Goal: Transaction & Acquisition: Purchase product/service

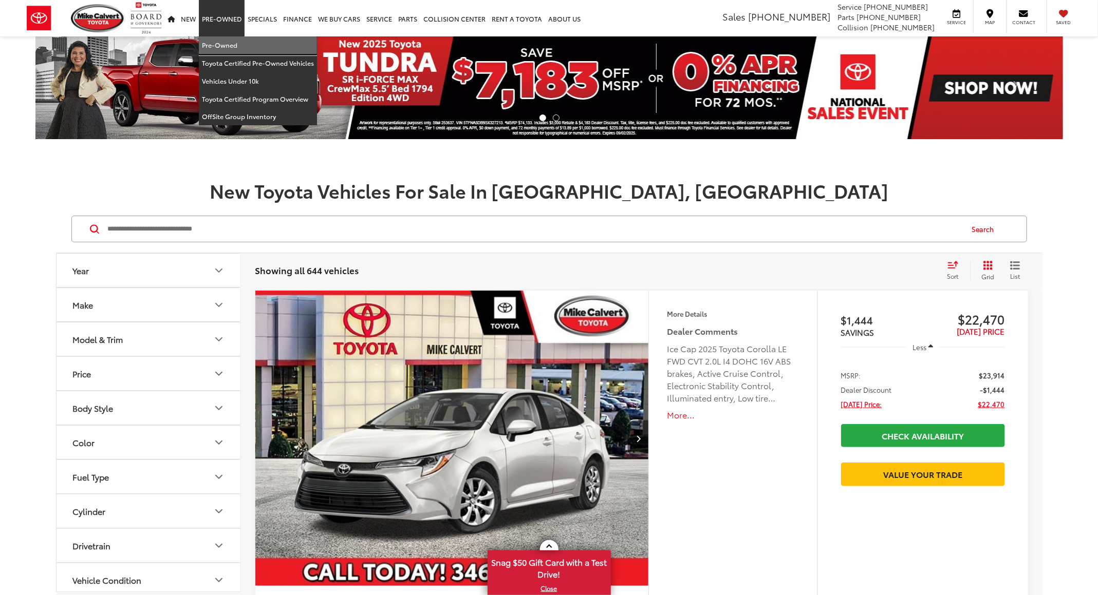
click at [244, 42] on link "Pre-Owned" at bounding box center [258, 45] width 118 height 18
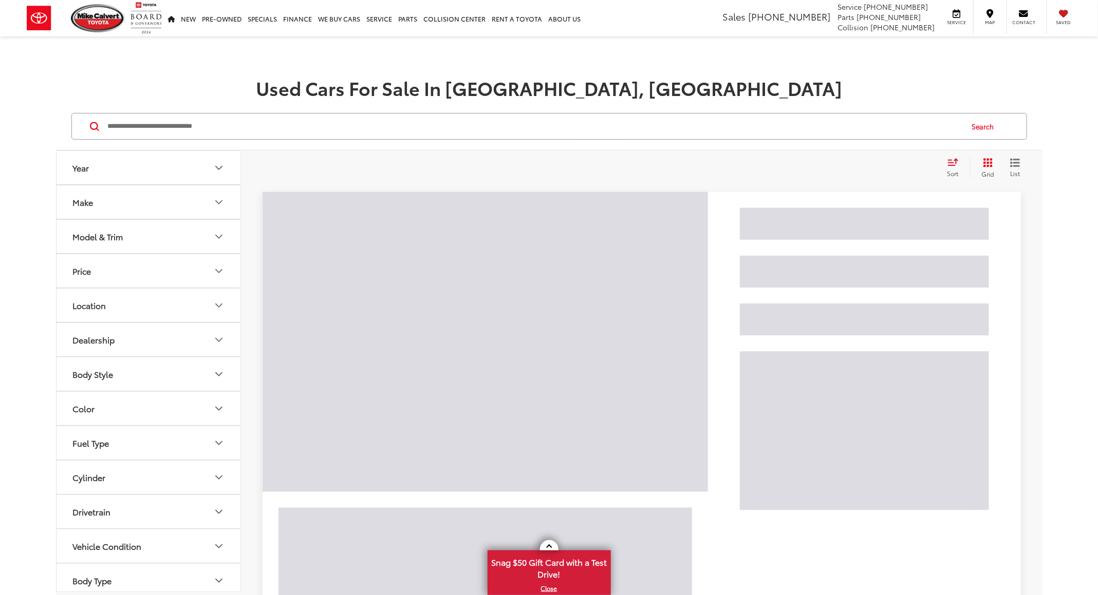
click at [388, 128] on input "Search by Make, Model, or Keyword" at bounding box center [534, 126] width 855 height 25
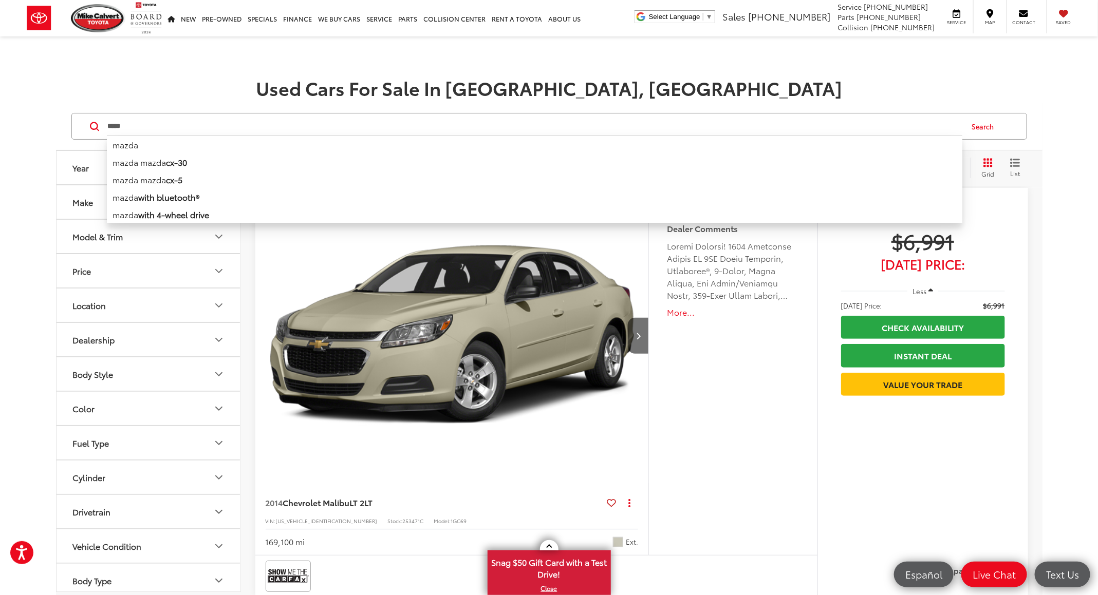
type input "*****"
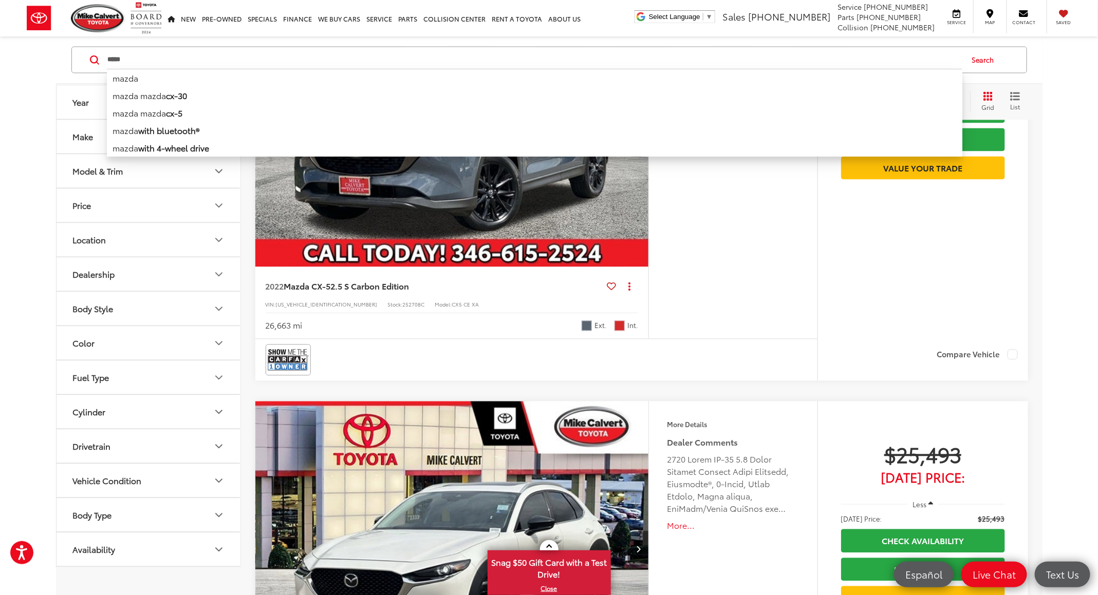
scroll to position [1079, 0]
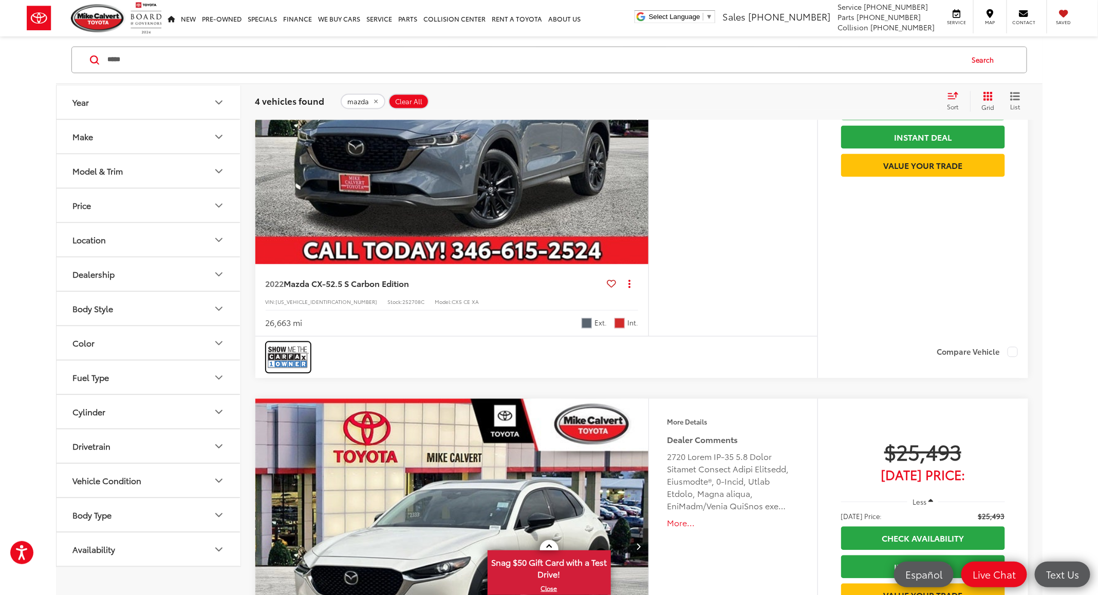
click at [291, 356] on img at bounding box center [288, 357] width 41 height 27
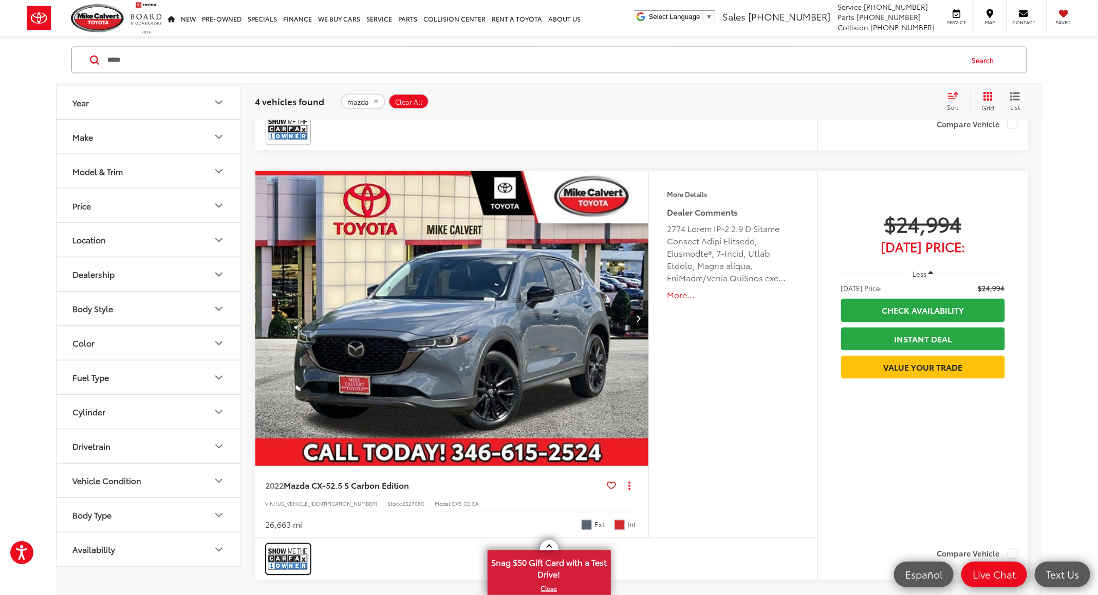
scroll to position [925, 0]
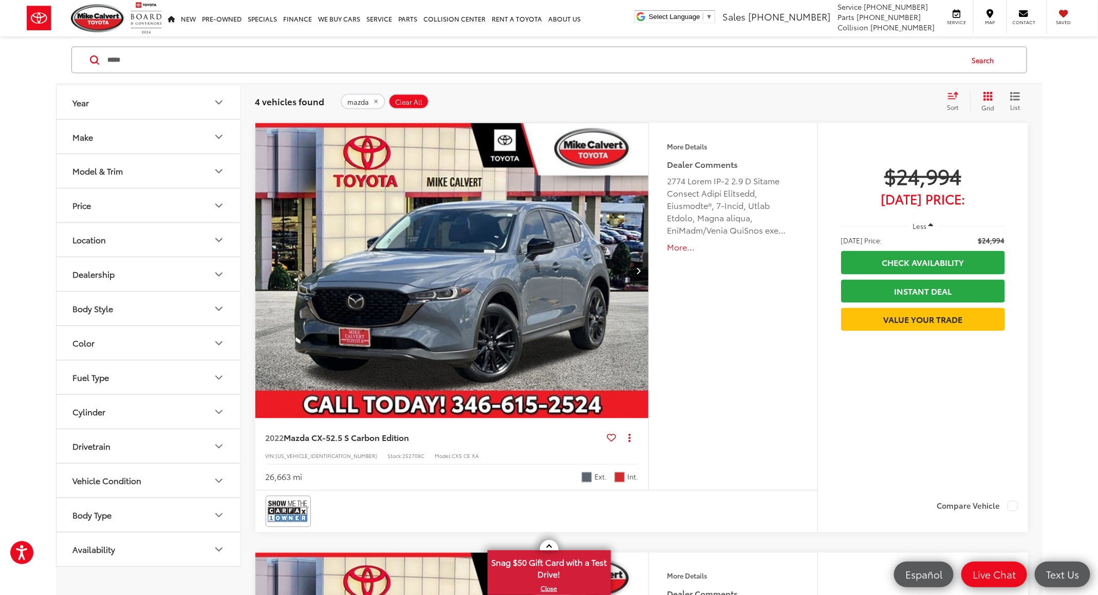
click at [474, 216] on img "2022 Mazda Mazda CX-5 2.5 S Carbon Edition 0" at bounding box center [452, 271] width 395 height 296
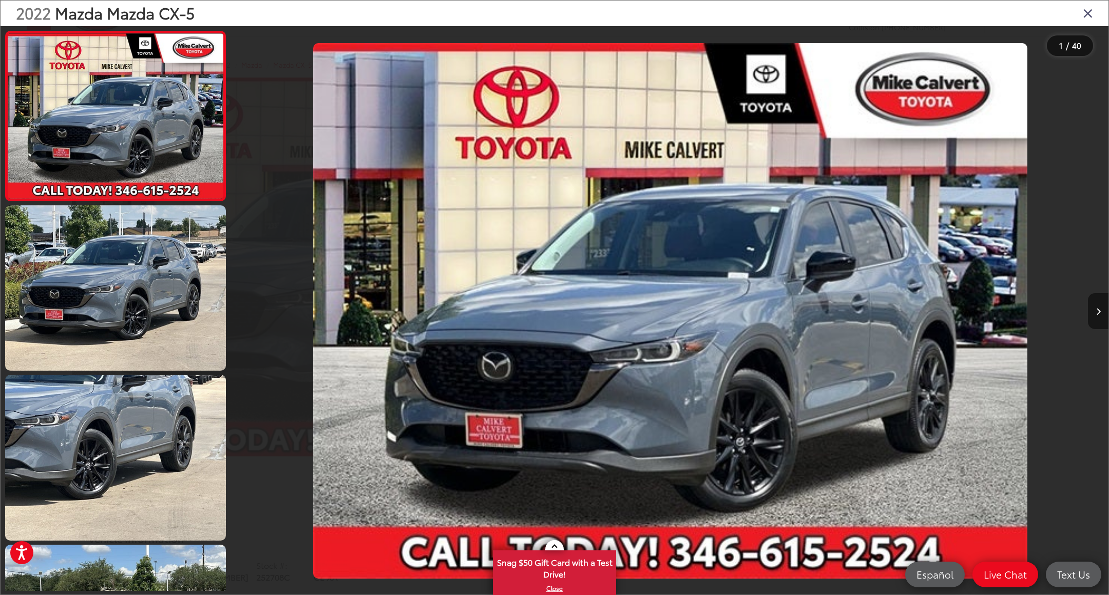
click at [1098, 313] on icon "Next image" at bounding box center [1099, 311] width 5 height 7
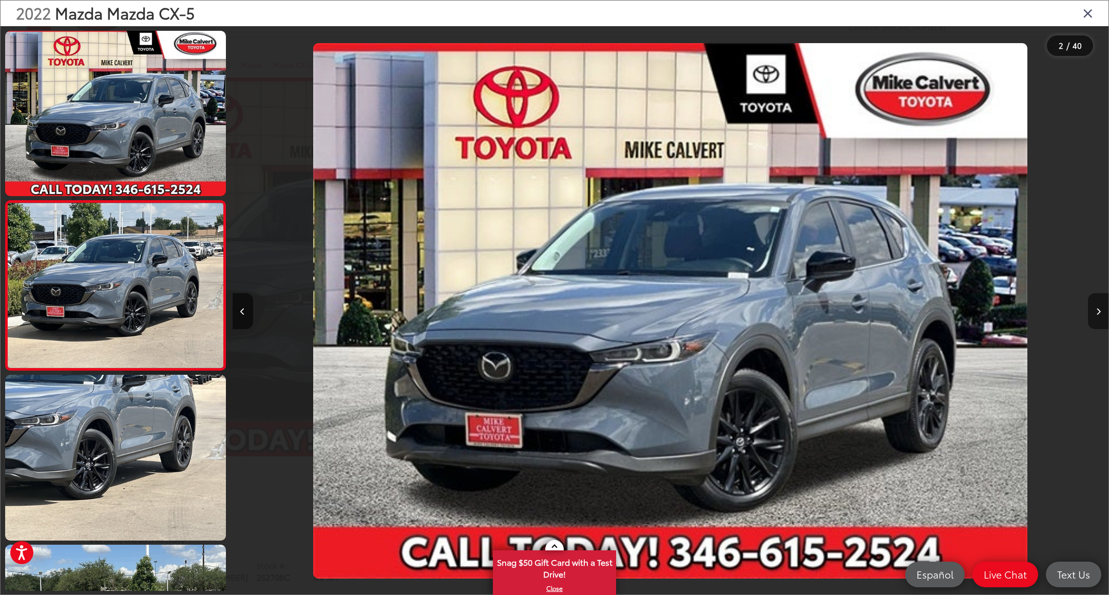
scroll to position [5, 0]
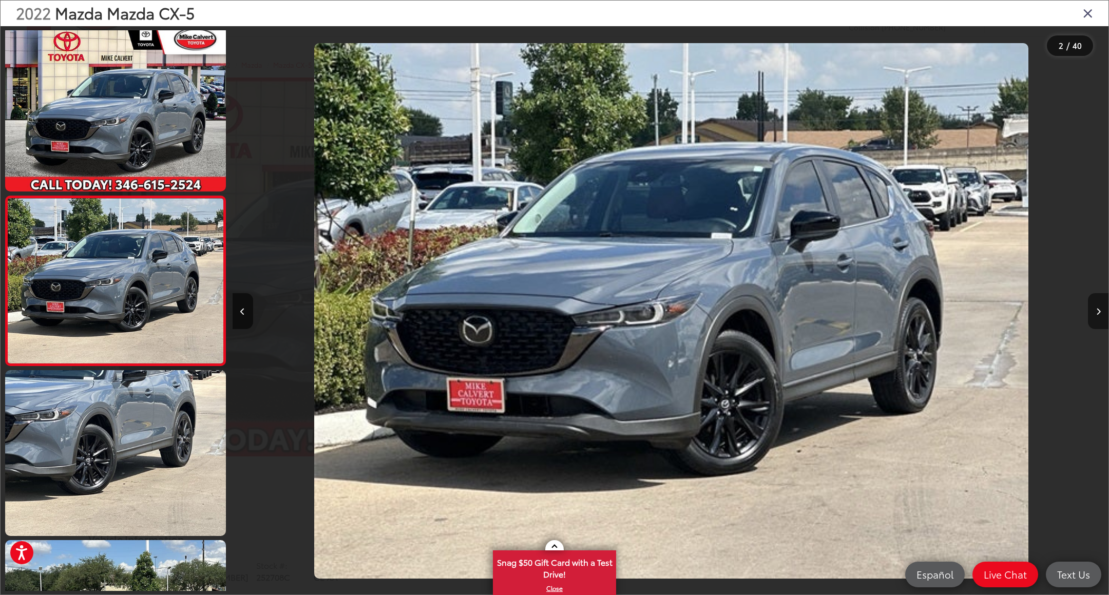
click at [1098, 313] on icon "Next image" at bounding box center [1099, 311] width 5 height 7
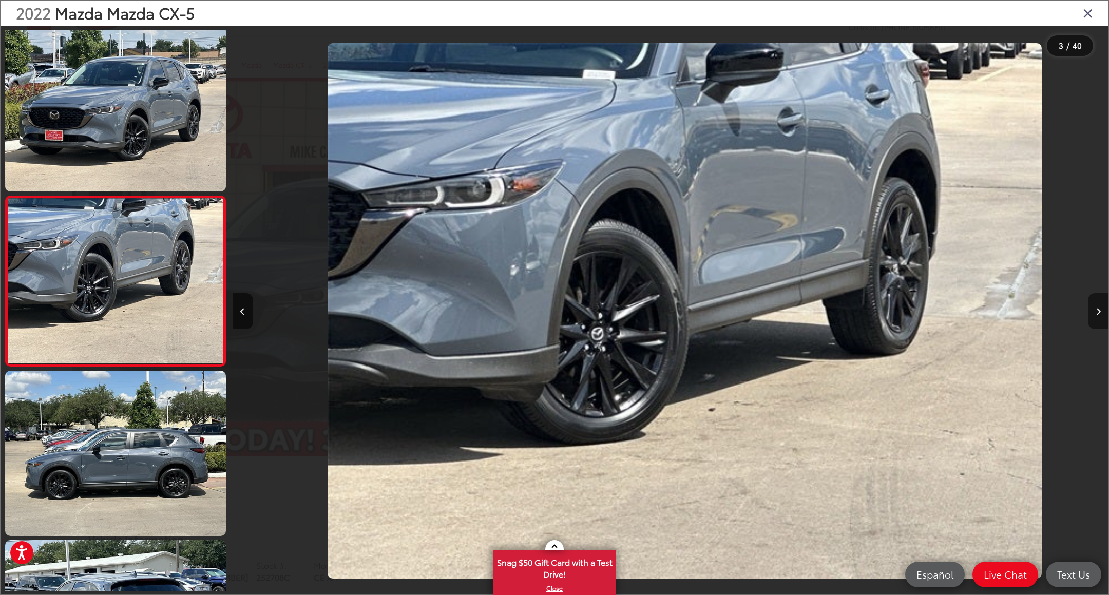
scroll to position [0, 1752]
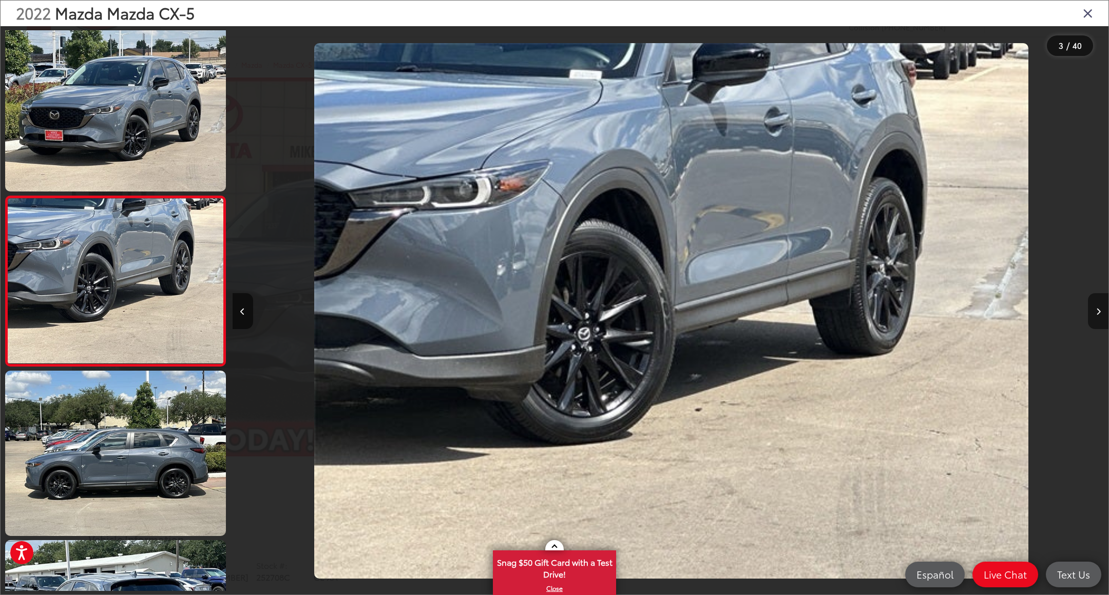
click at [1098, 313] on icon "Next image" at bounding box center [1099, 311] width 5 height 7
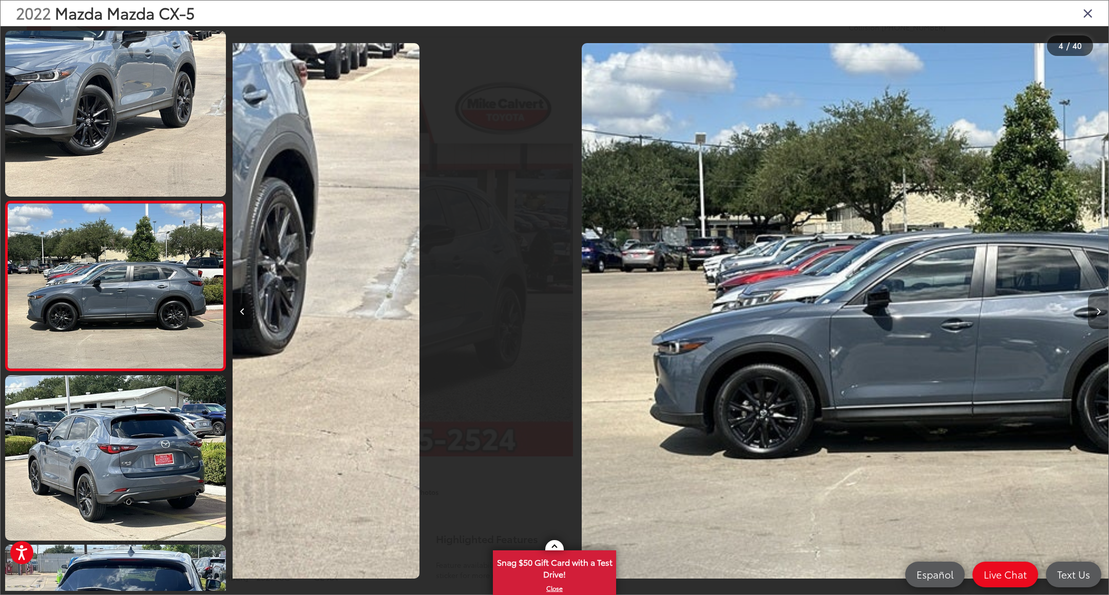
scroll to position [344, 0]
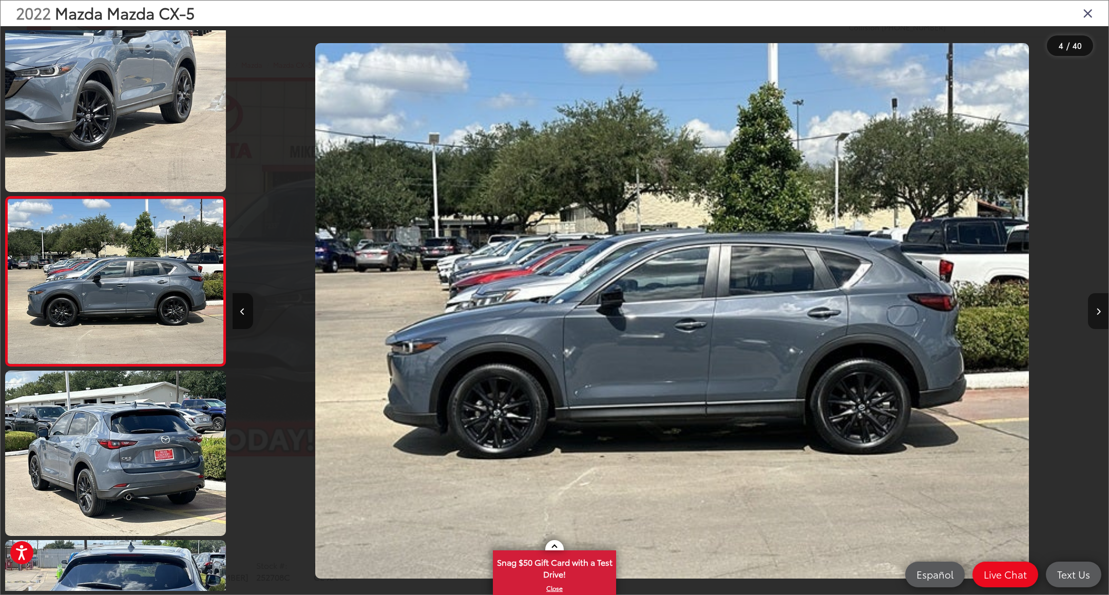
click at [1098, 313] on icon "Next image" at bounding box center [1099, 311] width 5 height 7
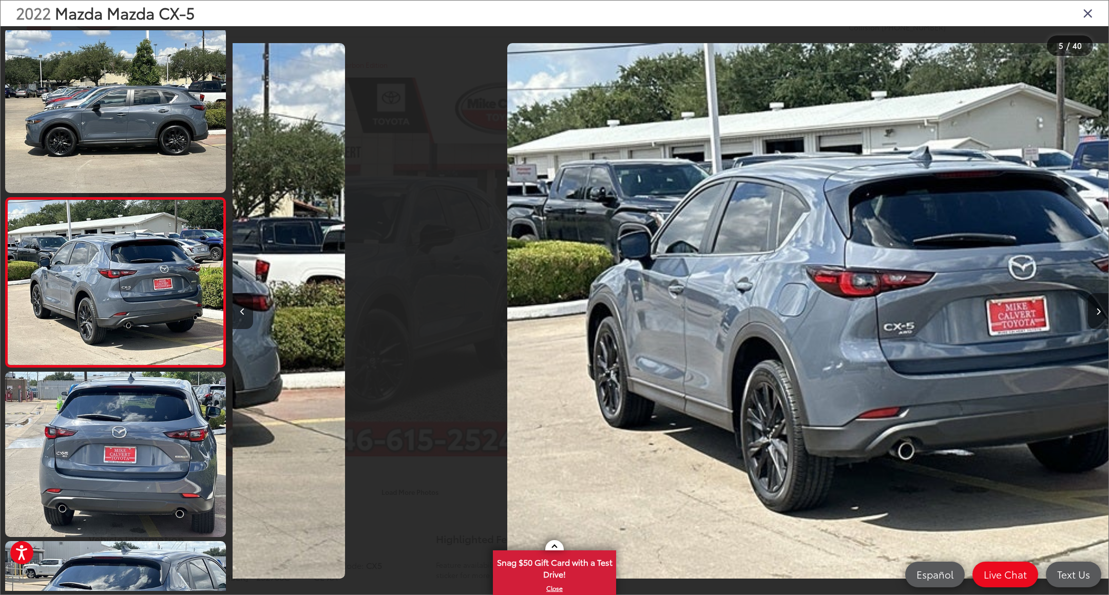
scroll to position [513, 0]
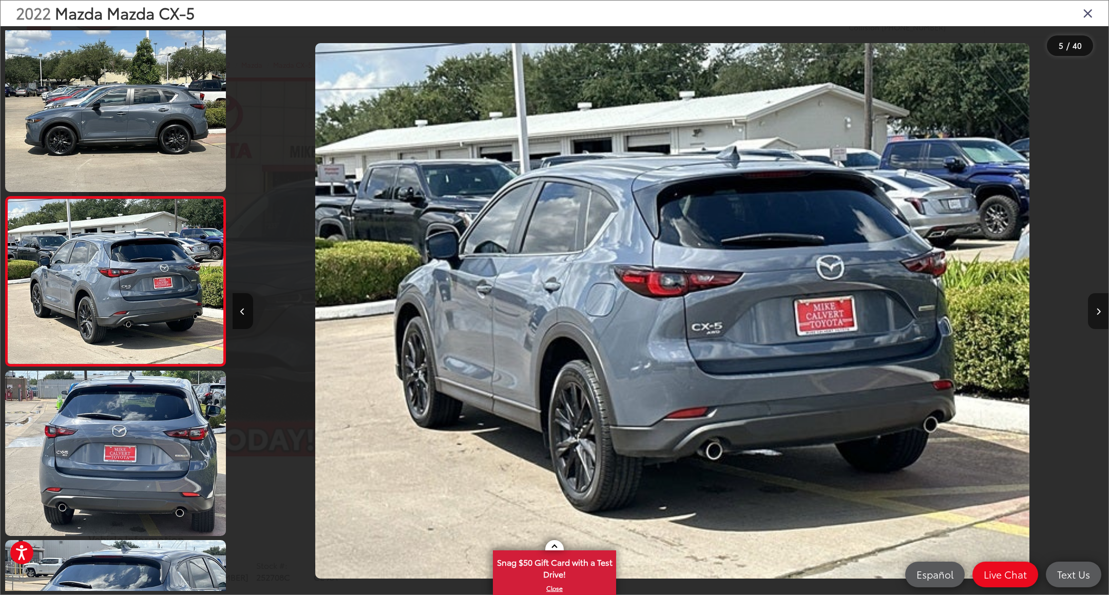
click at [1098, 313] on icon "Next image" at bounding box center [1099, 311] width 5 height 7
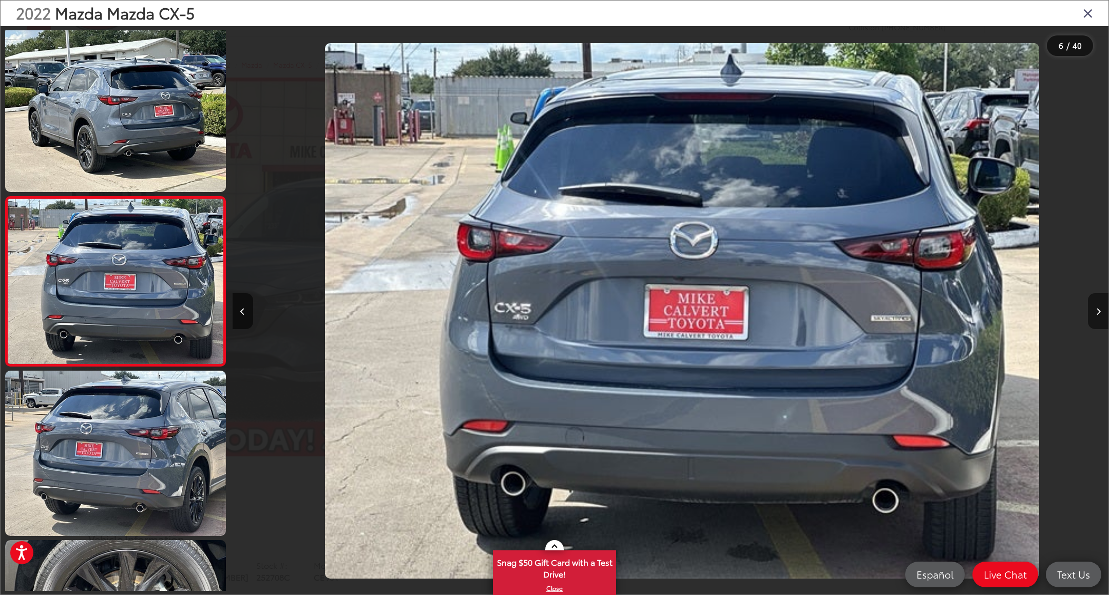
scroll to position [0, 4380]
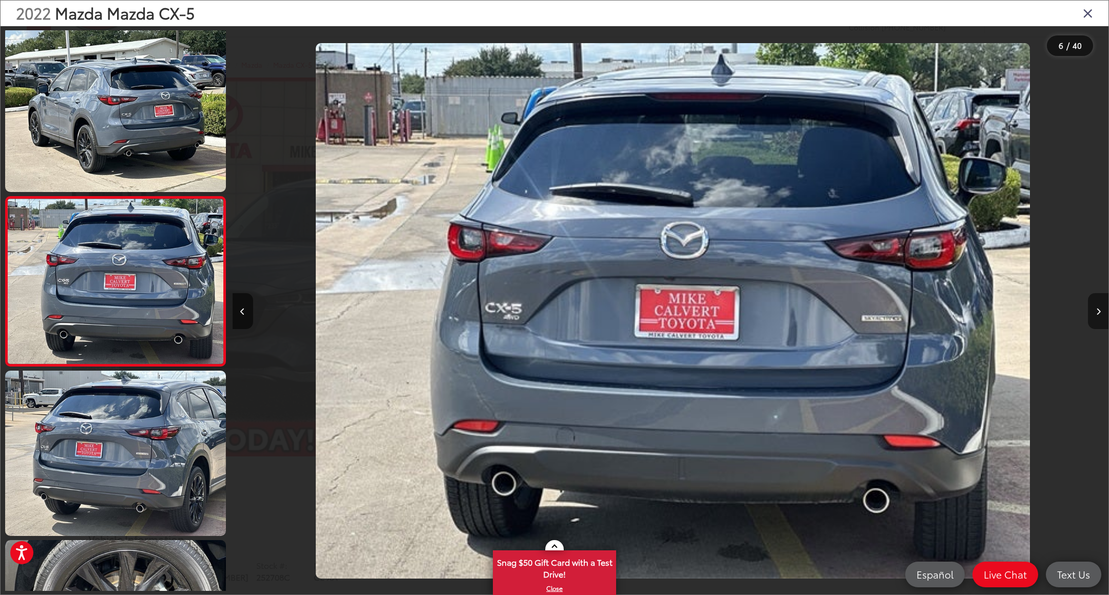
click at [1098, 313] on icon "Next image" at bounding box center [1099, 311] width 5 height 7
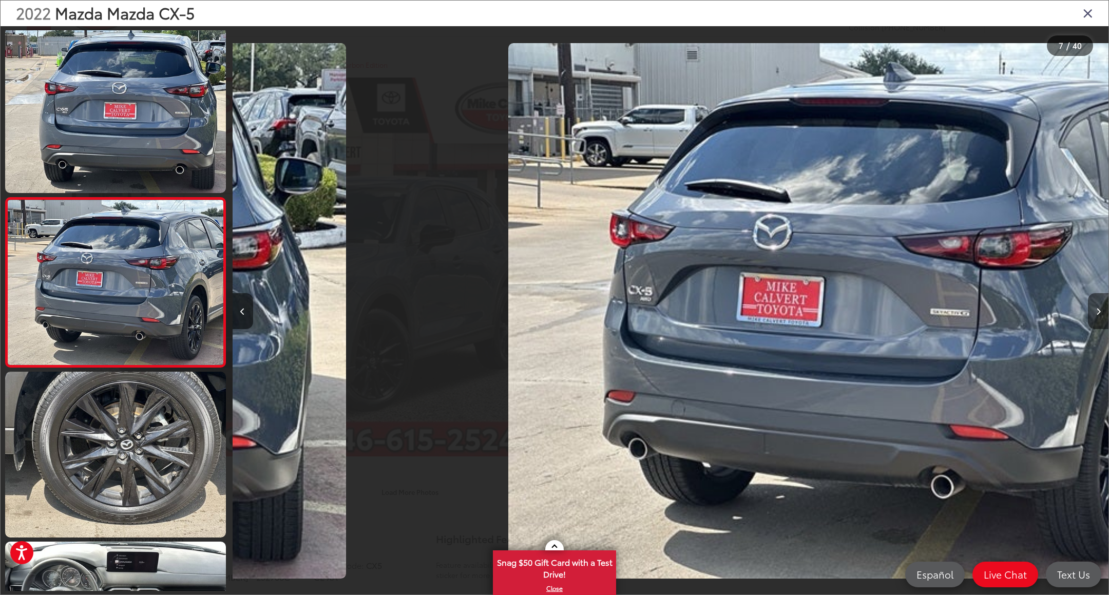
scroll to position [852, 0]
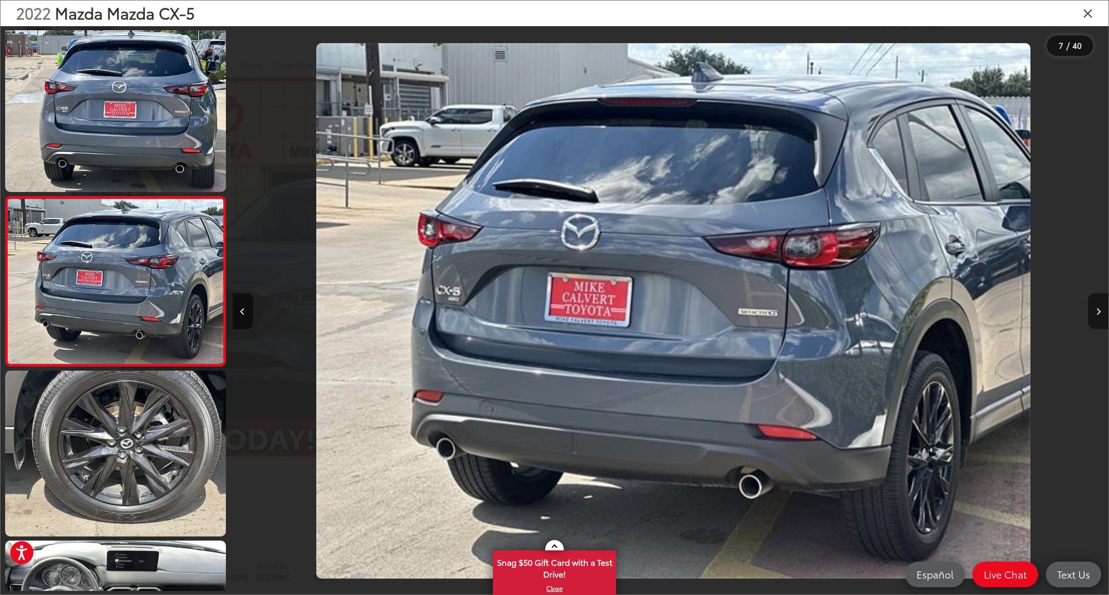
click at [1098, 313] on icon "Next image" at bounding box center [1099, 311] width 5 height 7
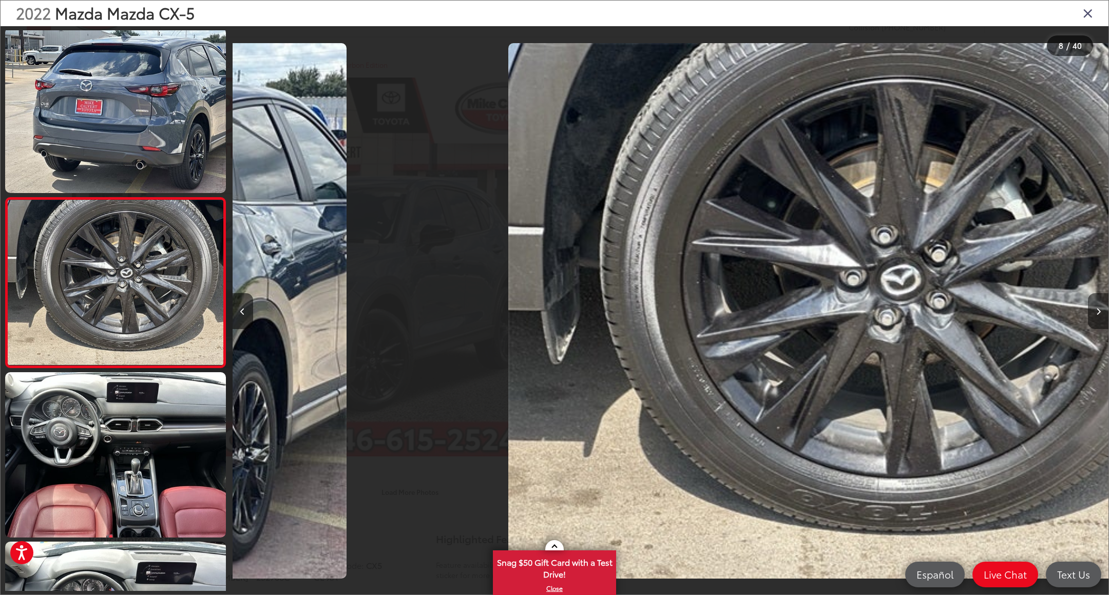
scroll to position [1022, 0]
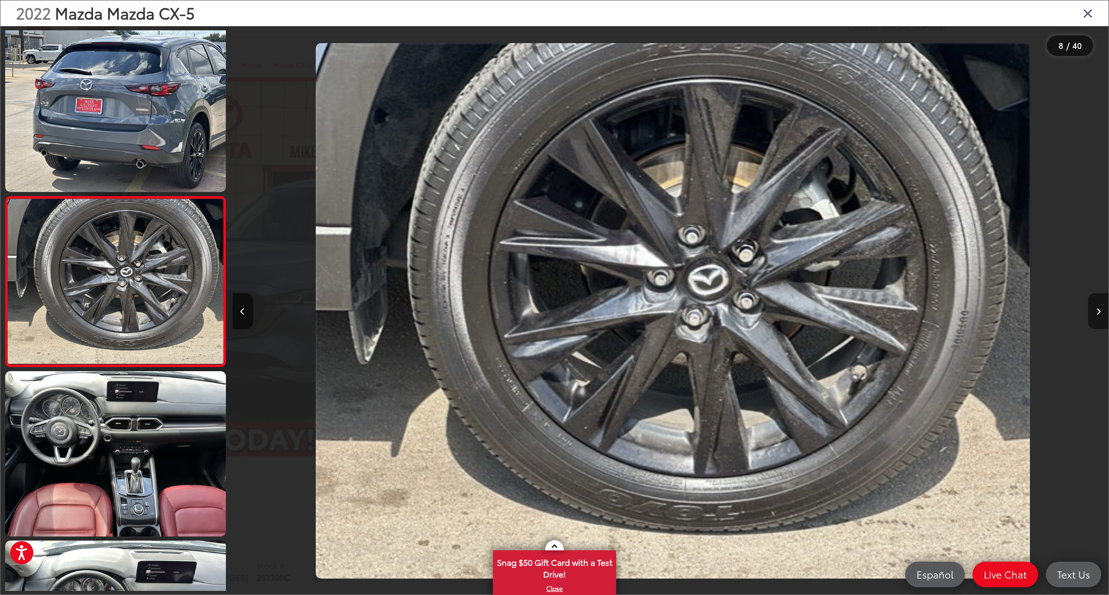
click at [1098, 313] on icon "Next image" at bounding box center [1099, 311] width 5 height 7
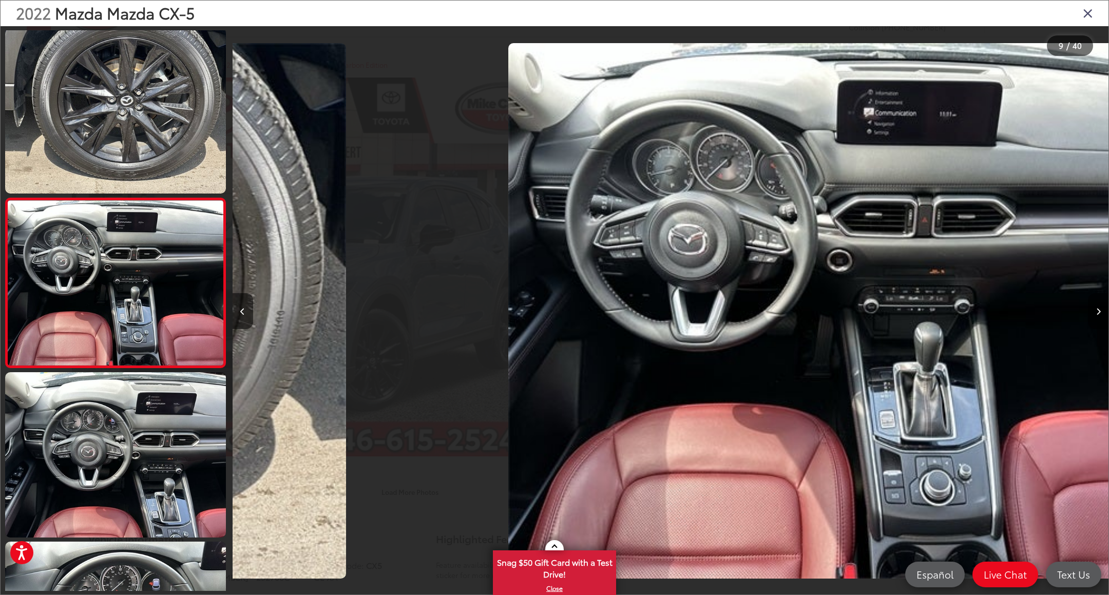
scroll to position [1191, 0]
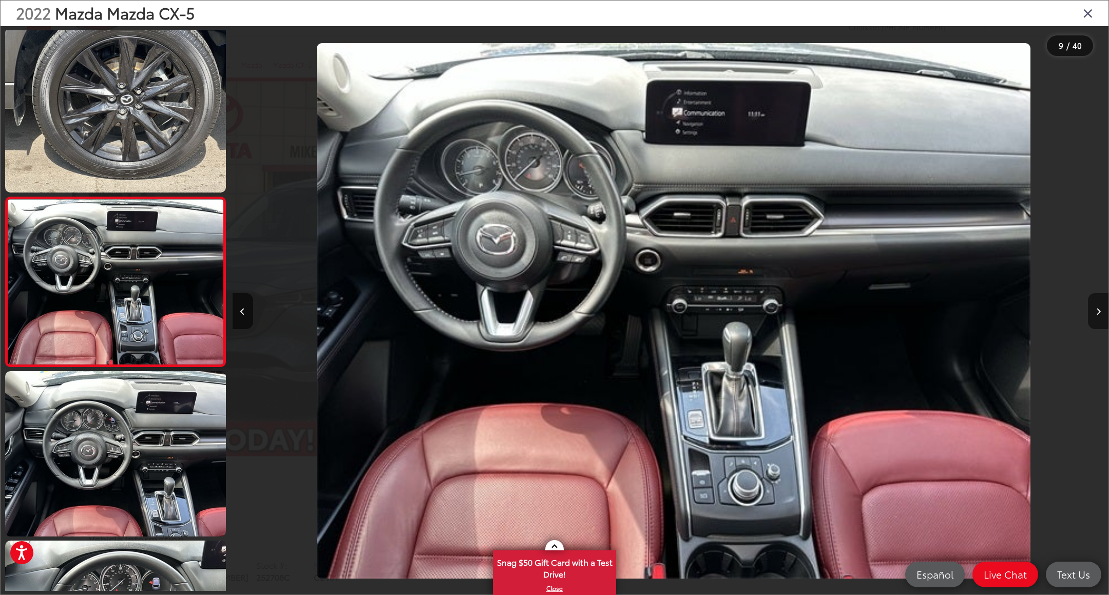
click at [1098, 313] on icon "Next image" at bounding box center [1099, 311] width 5 height 7
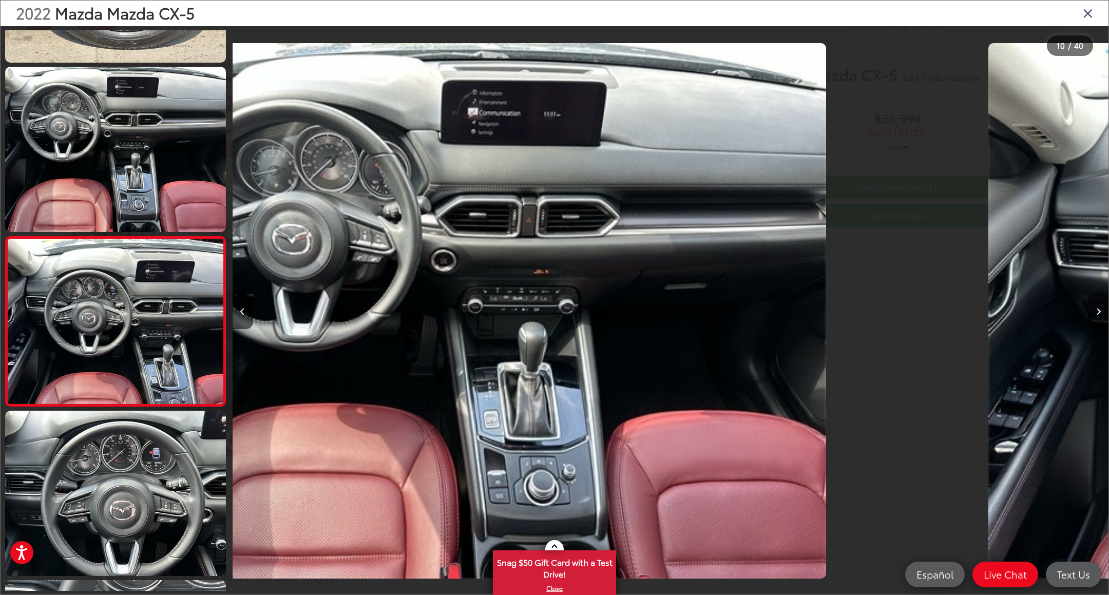
scroll to position [0, 0]
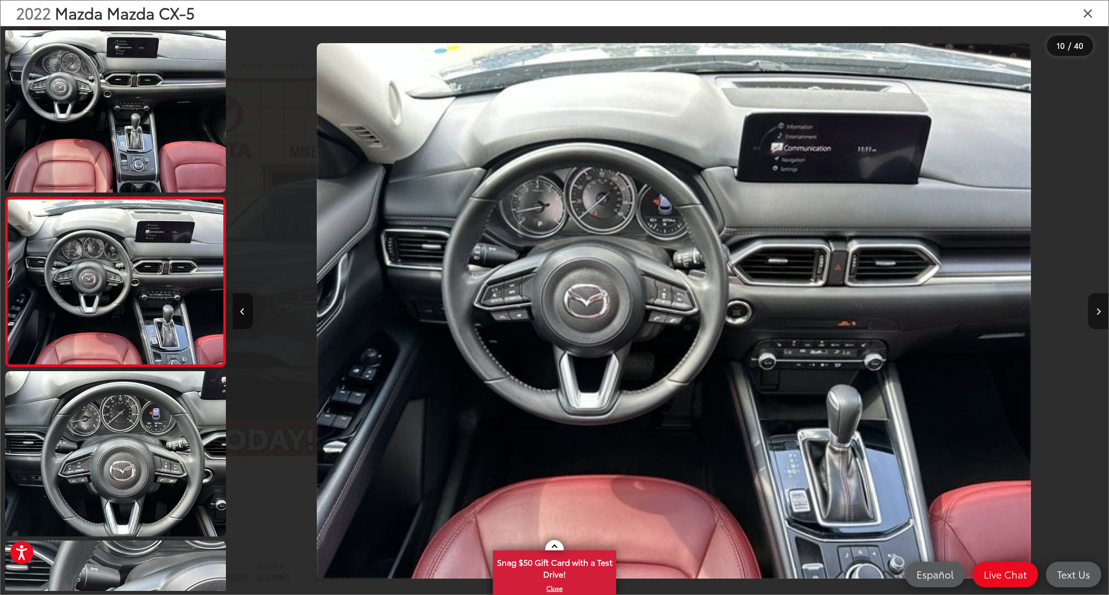
click at [1098, 313] on icon "Next image" at bounding box center [1099, 311] width 5 height 7
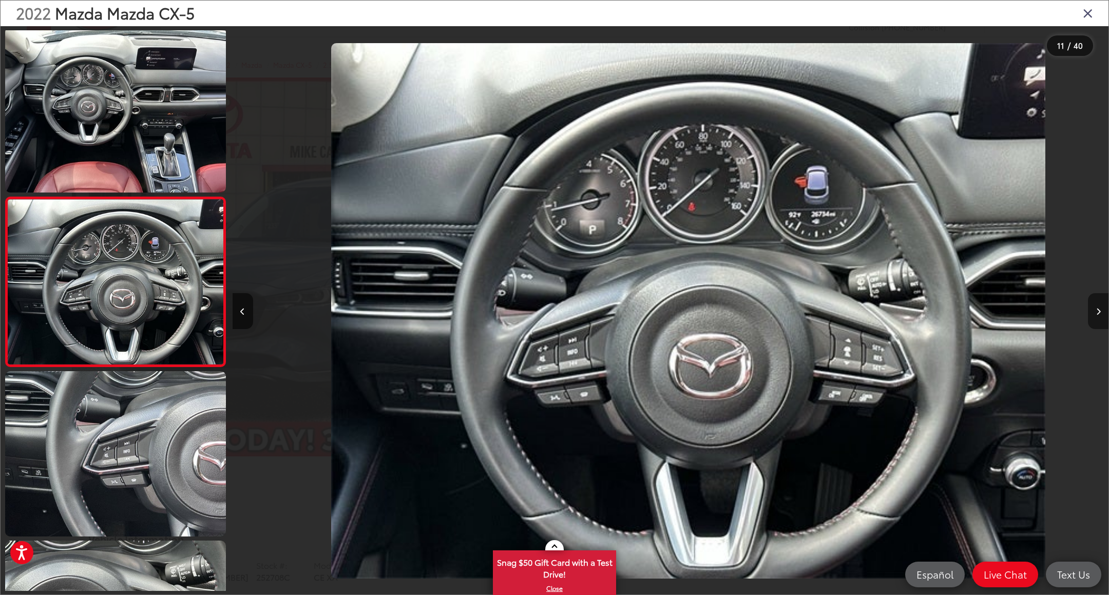
click at [1098, 313] on icon "Next image" at bounding box center [1099, 311] width 5 height 7
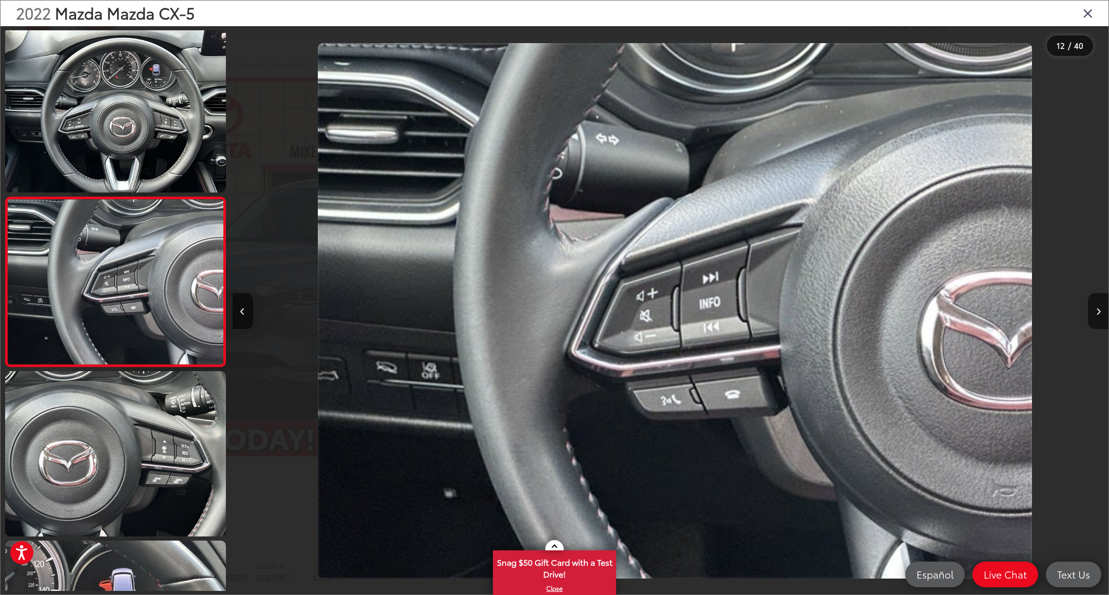
click at [1093, 13] on div "2022 Mazda Mazda CX-5" at bounding box center [555, 14] width 1108 height 26
click at [1079, 15] on div "2022 Mazda Mazda CX-5" at bounding box center [555, 14] width 1108 height 26
click at [1083, 17] on icon "Close gallery" at bounding box center [1088, 12] width 10 height 13
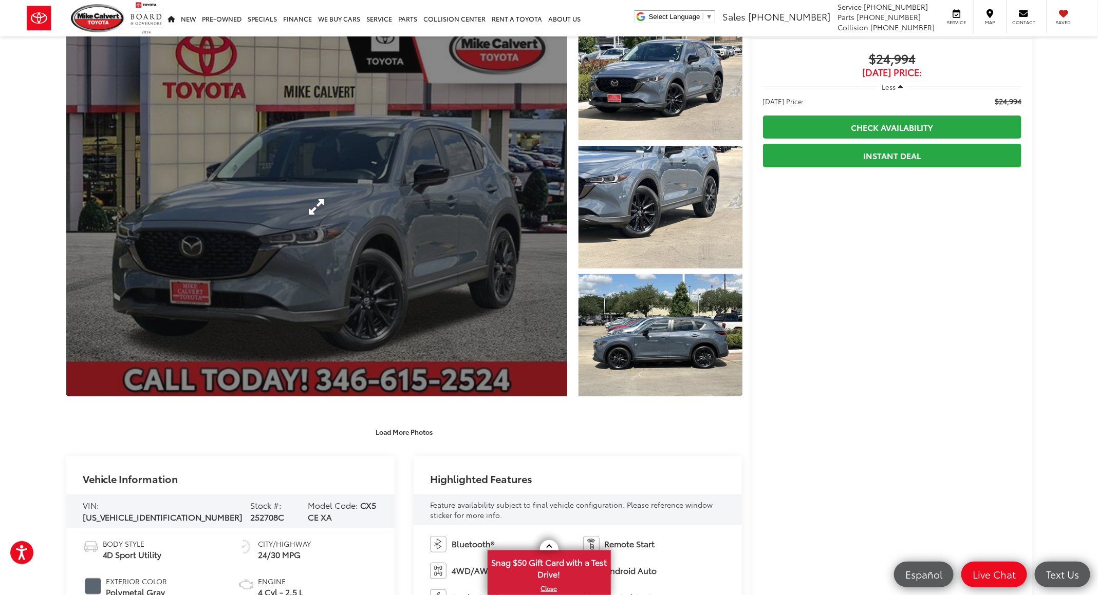
scroll to position [154, 0]
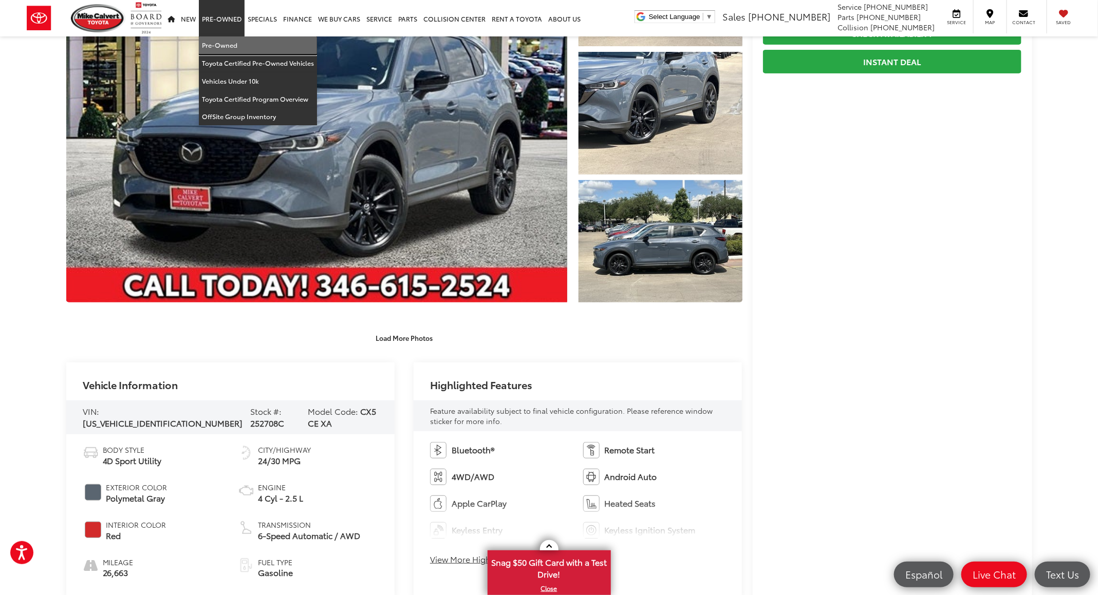
click at [222, 41] on link "Pre-Owned" at bounding box center [258, 45] width 118 height 18
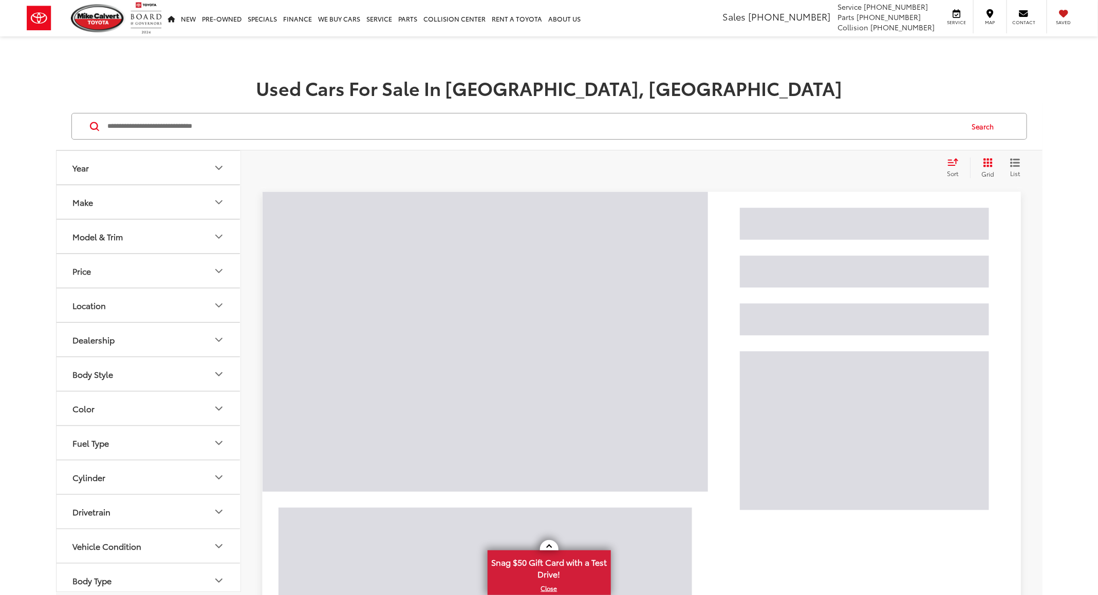
click at [452, 126] on input "Search by Make, Model, or Keyword" at bounding box center [534, 126] width 855 height 25
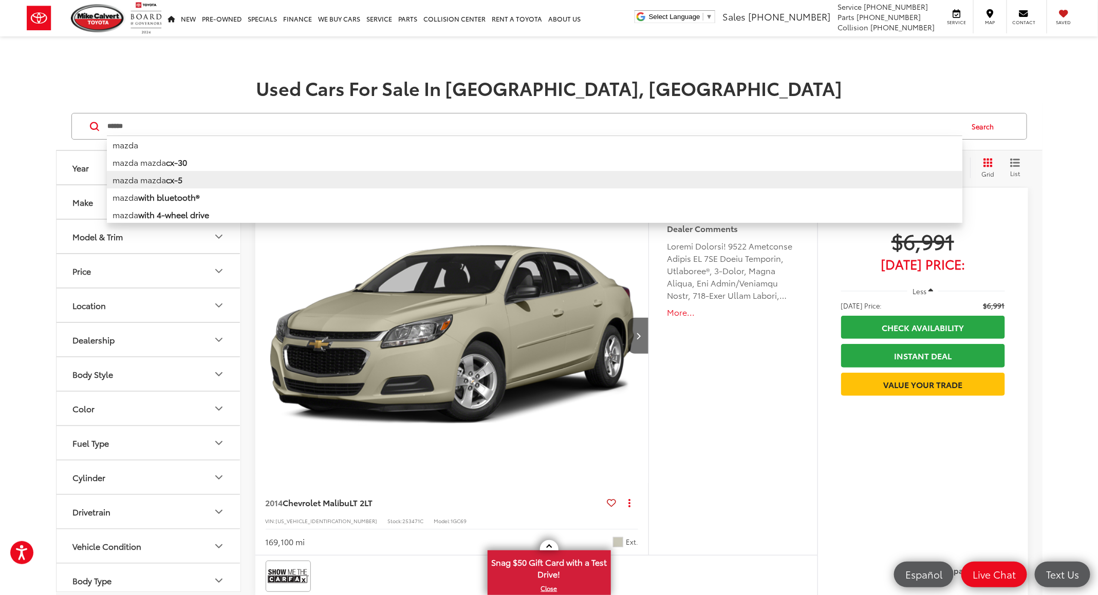
click at [171, 177] on b "cx-5" at bounding box center [174, 180] width 16 height 12
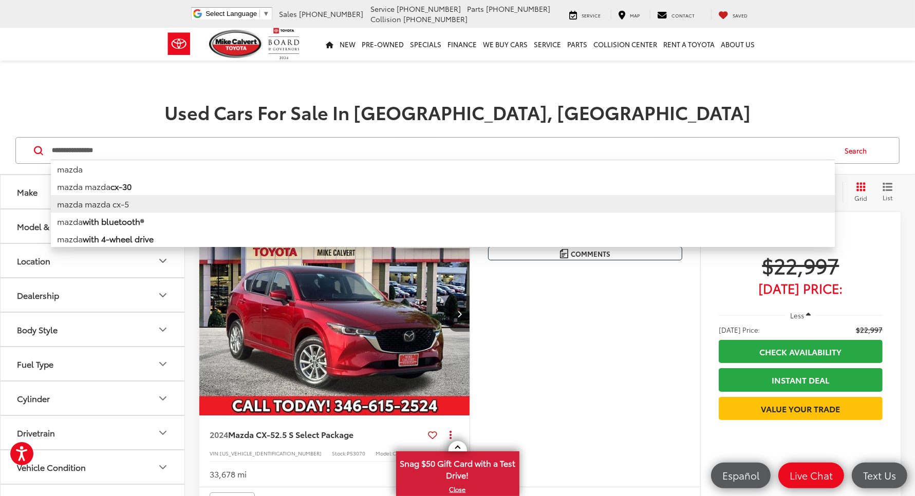
click at [154, 138] on input "**********" at bounding box center [443, 150] width 784 height 25
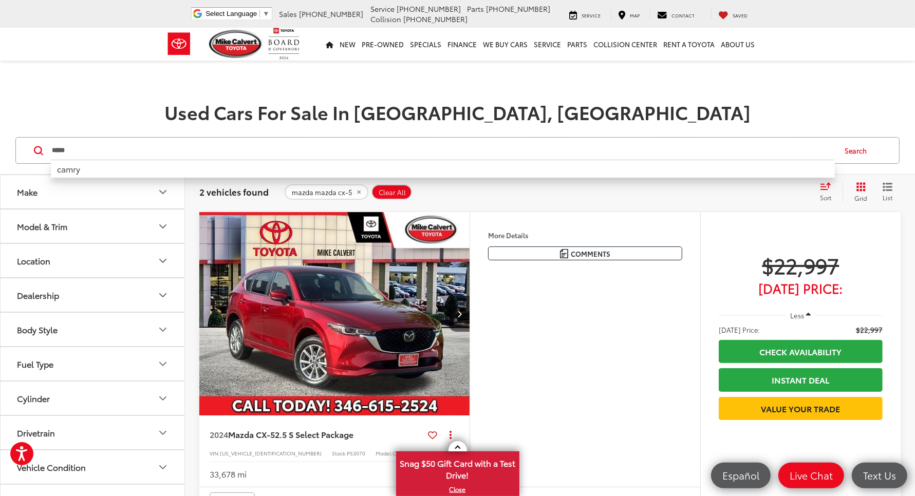
type input "*****"
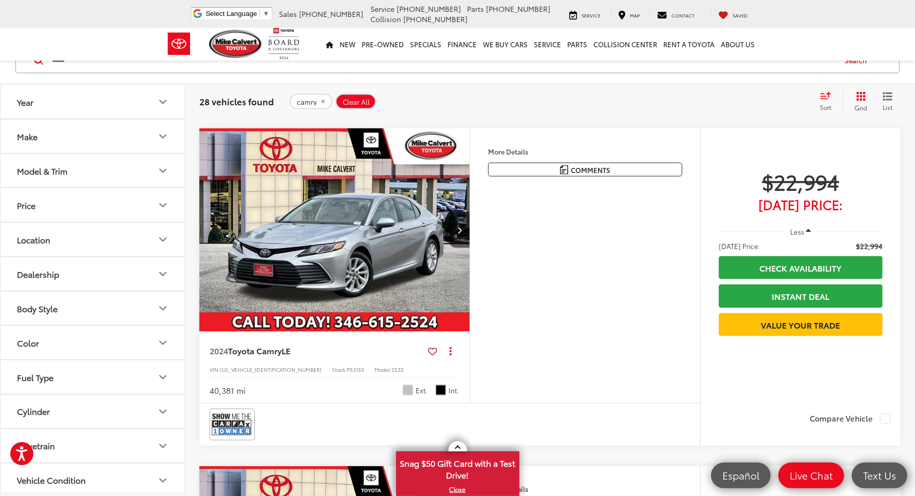
scroll to position [1413, 0]
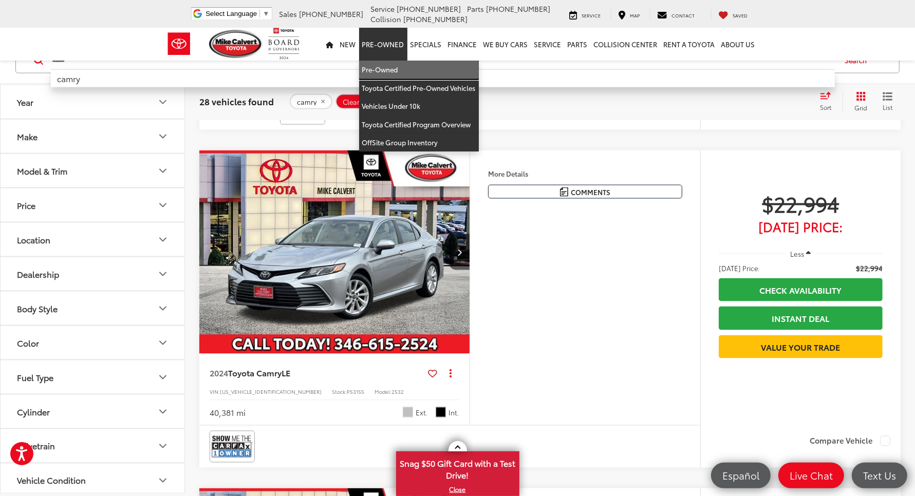
click at [359, 61] on link "Pre-Owned" at bounding box center [419, 70] width 120 height 18
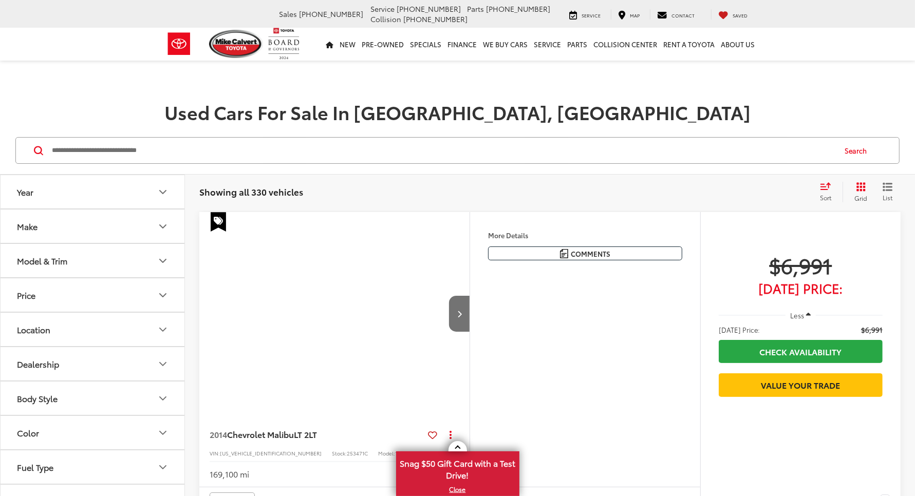
click at [501, 138] on input "Search by Make, Model, or Keyword" at bounding box center [443, 150] width 784 height 25
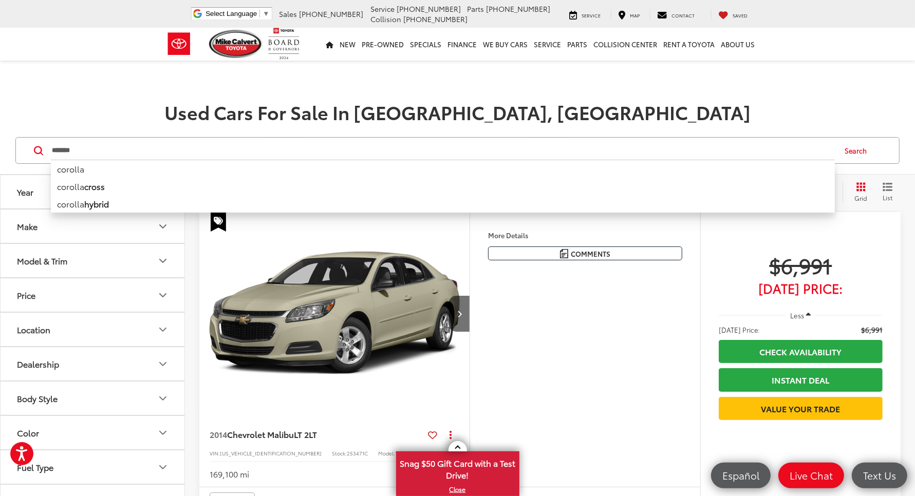
type input "*******"
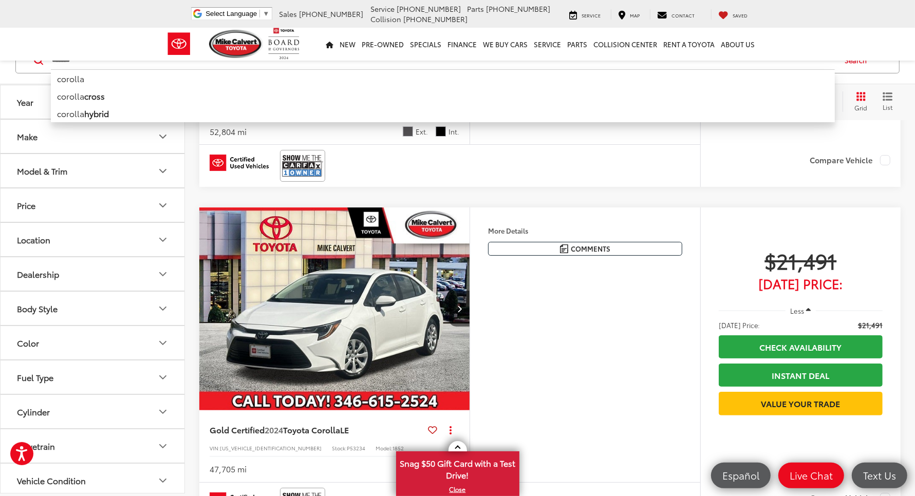
scroll to position [3917, 0]
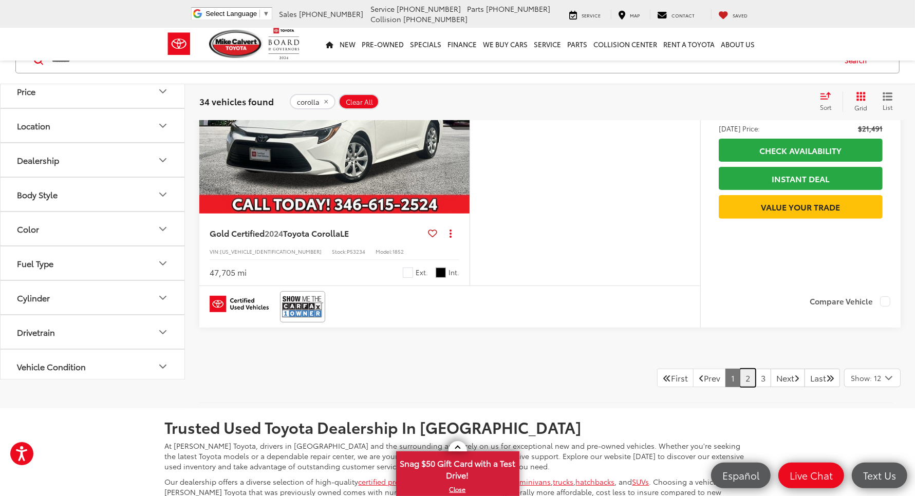
click at [740, 369] on link "2" at bounding box center [748, 378] width 16 height 18
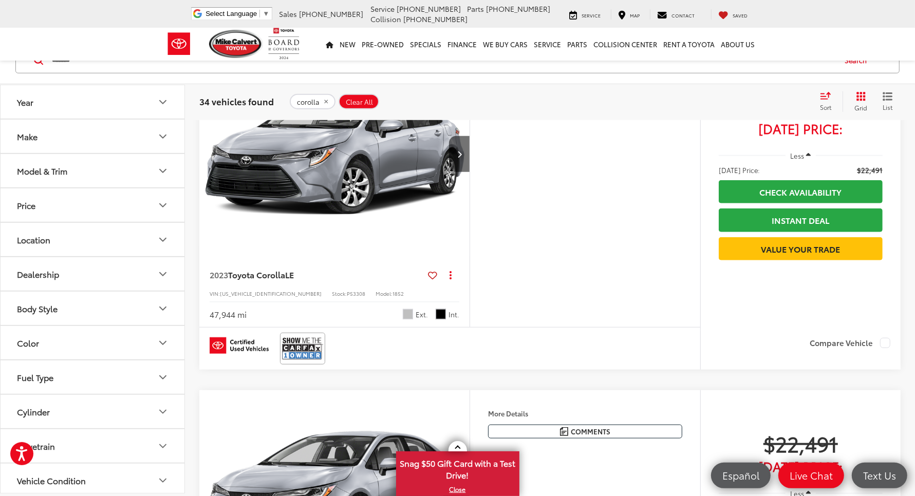
scroll to position [836, 0]
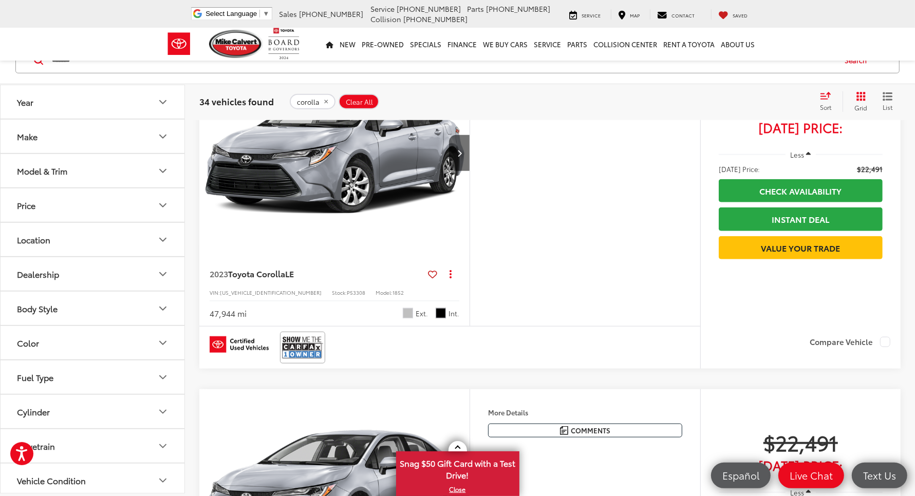
click at [0, 37] on div "******* ******* corolla corolla cross corolla hybrid Search" at bounding box center [457, 60] width 915 height 48
click at [157, 22] on div "[PERSON_NAME] Toyota Select Language ​ ▼ Sales [PHONE_NUMBER] Service [PHONE_NU…" at bounding box center [457, 14] width 601 height 28
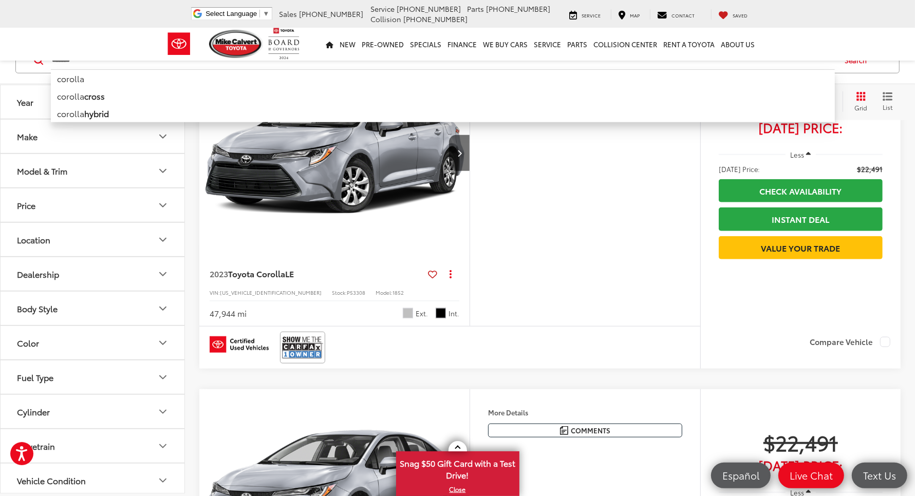
click at [108, 63] on input "*******" at bounding box center [443, 60] width 784 height 25
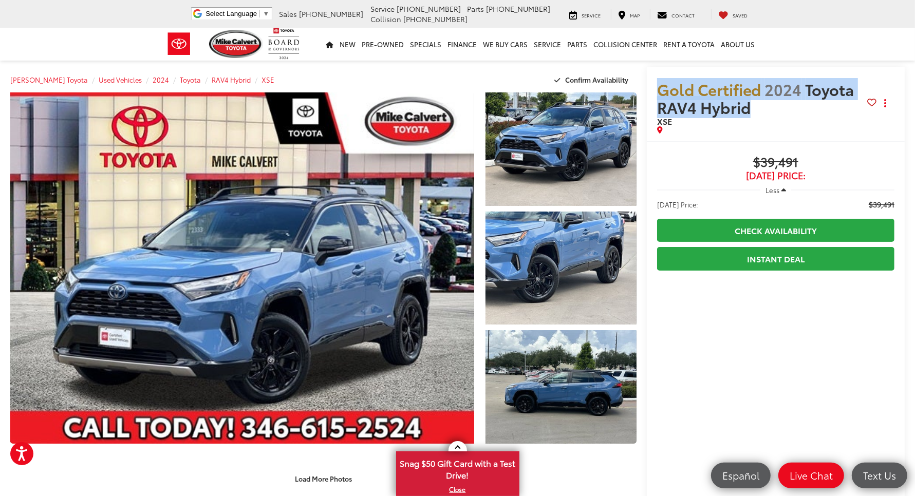
drag, startPoint x: 727, startPoint y: 88, endPoint x: 658, endPoint y: 75, distance: 70.5
click at [658, 80] on span "Gold Certified 2024 Toyota RAV4 Hybrid" at bounding box center [762, 98] width 210 height 36
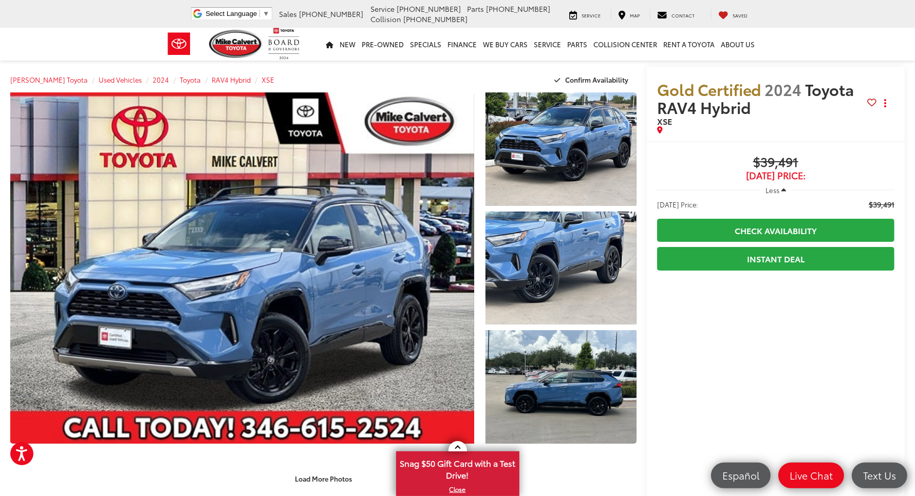
click at [823, 116] on span "XSE" at bounding box center [762, 121] width 210 height 10
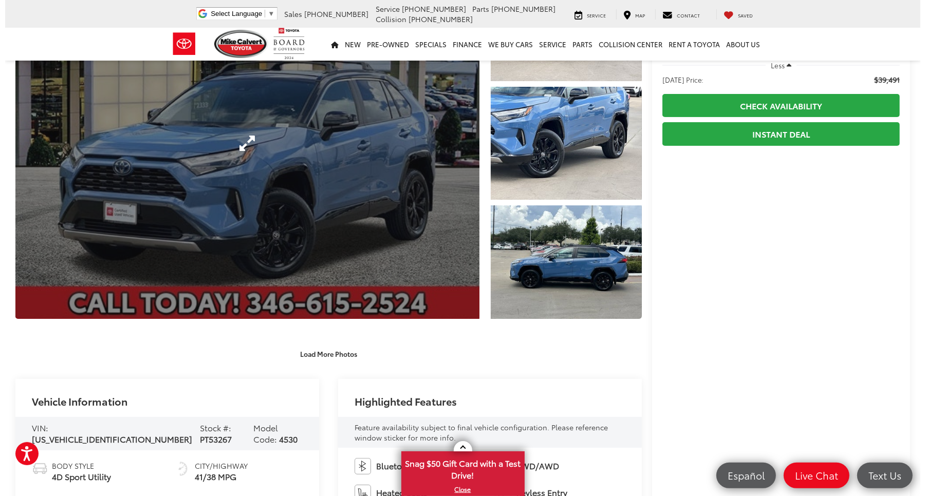
scroll to position [64, 0]
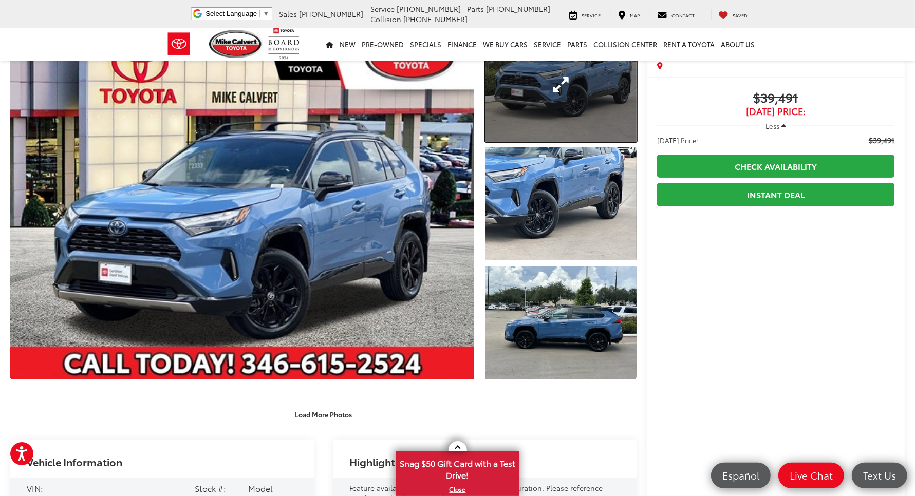
click at [599, 112] on link "Expand Photo 1" at bounding box center [560, 85] width 151 height 114
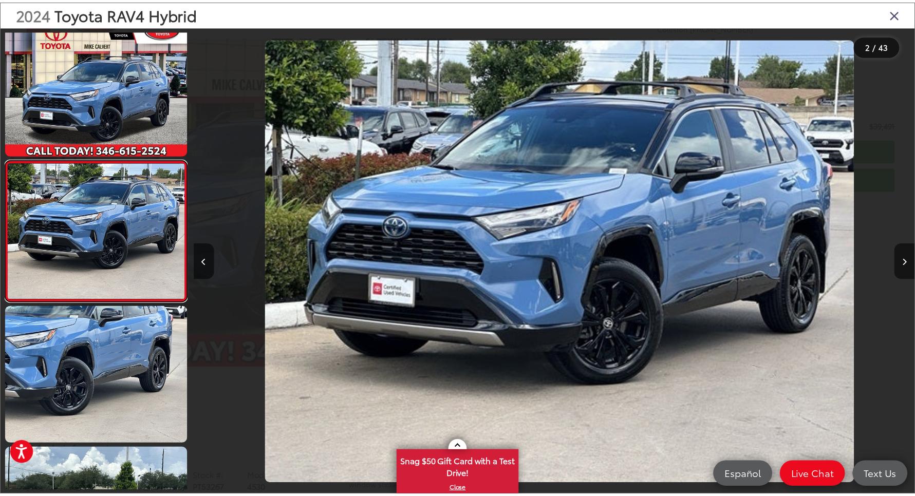
scroll to position [0, 728]
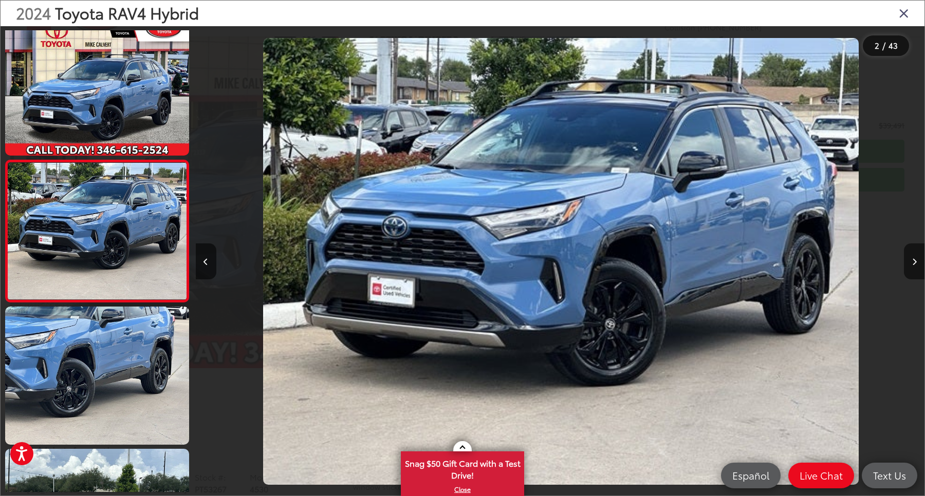
click at [902, 20] on icon "Close gallery" at bounding box center [903, 12] width 10 height 13
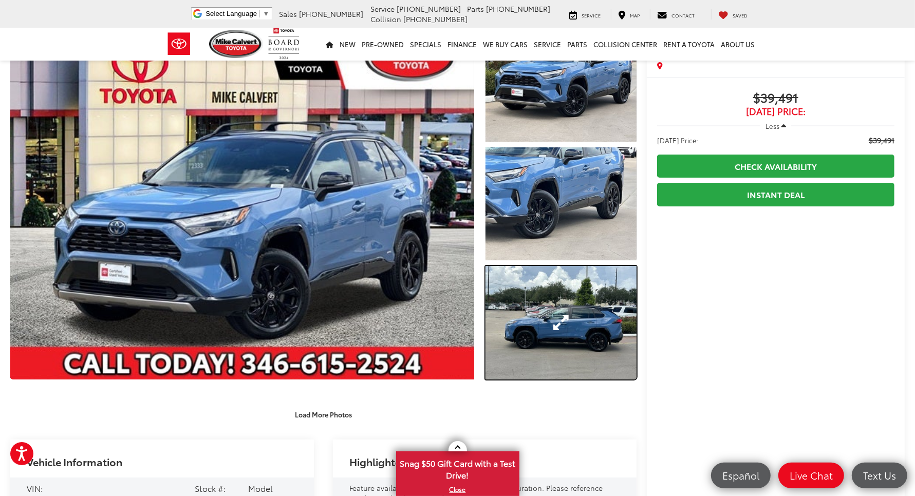
click at [505, 298] on link "Expand Photo 3" at bounding box center [560, 323] width 151 height 114
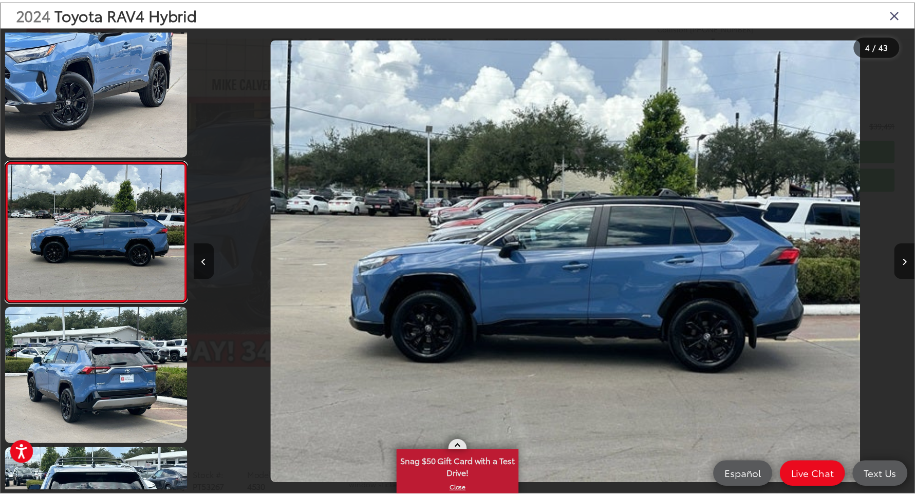
scroll to position [0, 2185]
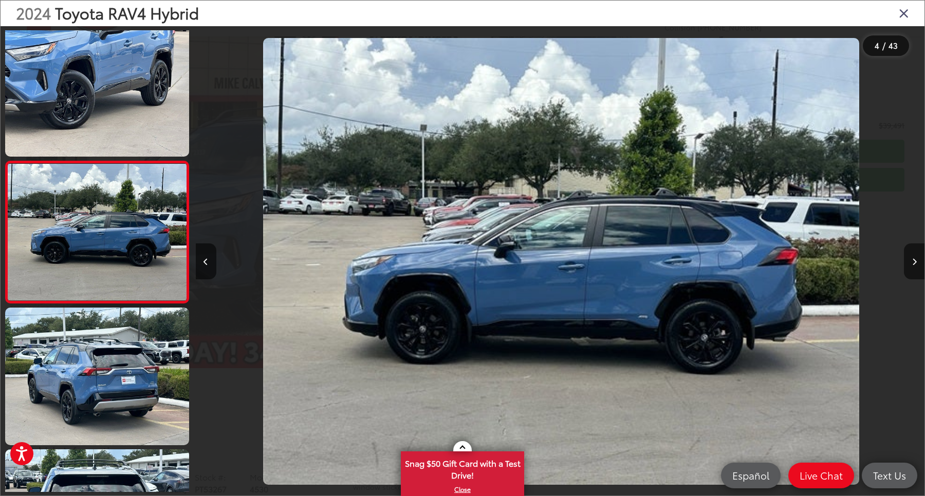
click at [906, 14] on icon "Close gallery" at bounding box center [903, 12] width 10 height 13
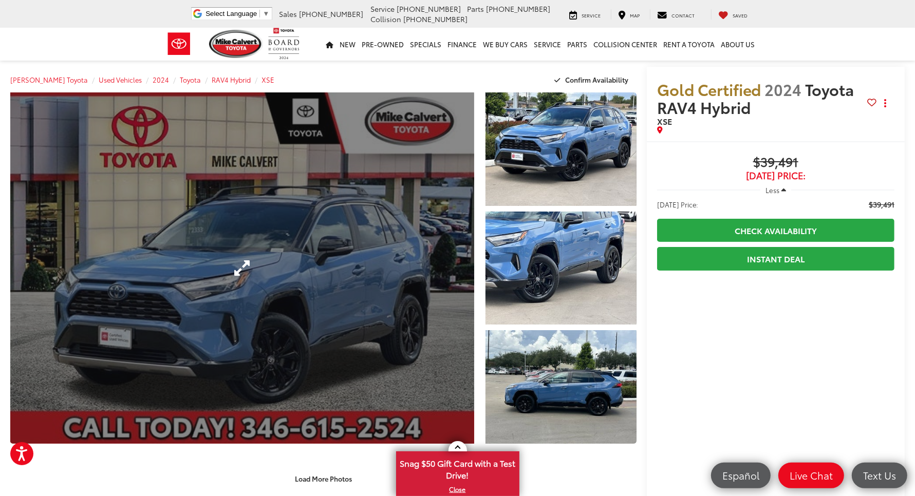
scroll to position [193, 0]
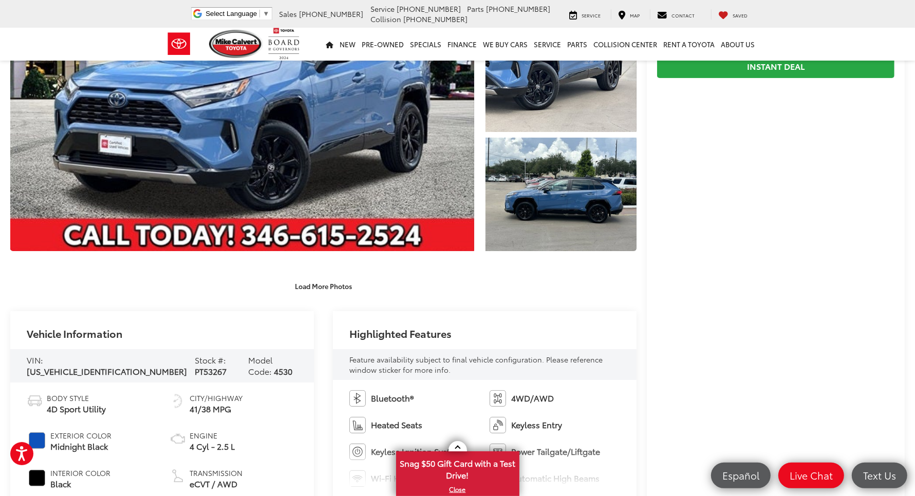
drag, startPoint x: 89, startPoint y: 431, endPoint x: 37, endPoint y: 426, distance: 52.1
click at [37, 430] on li "Exterior Color Midnight Black" at bounding box center [90, 441] width 127 height 22
click at [206, 277] on div "Load More Photos" at bounding box center [323, 286] width 626 height 18
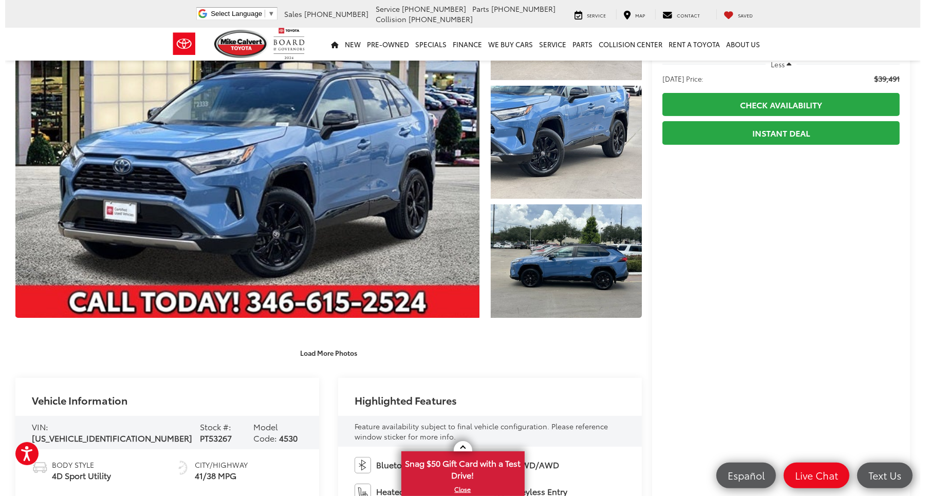
scroll to position [0, 0]
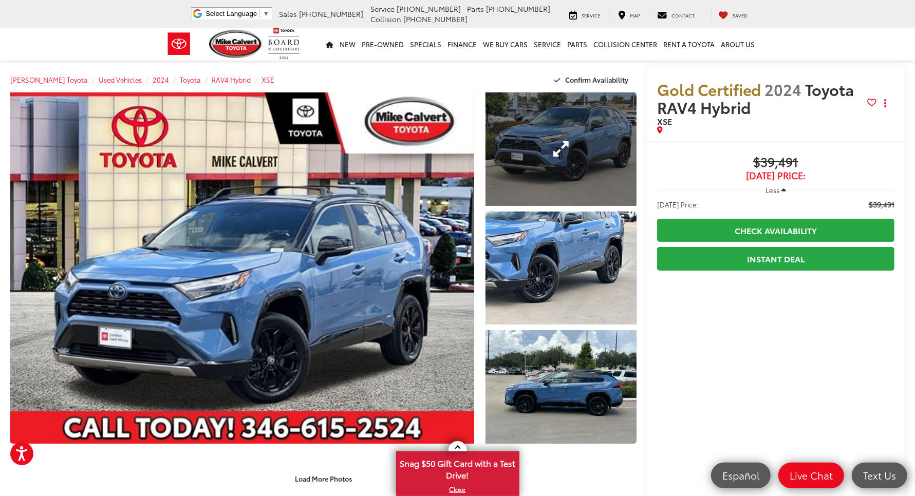
click at [528, 134] on link "Expand Photo 1" at bounding box center [560, 149] width 151 height 114
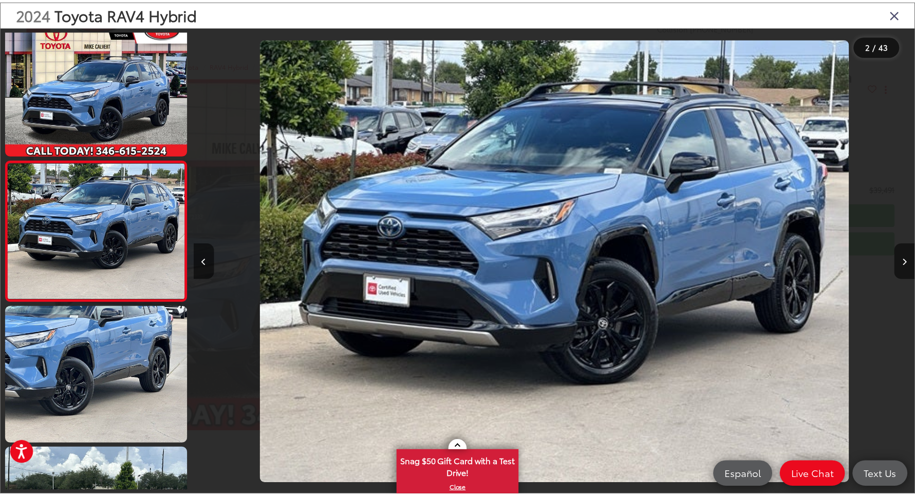
scroll to position [0, 728]
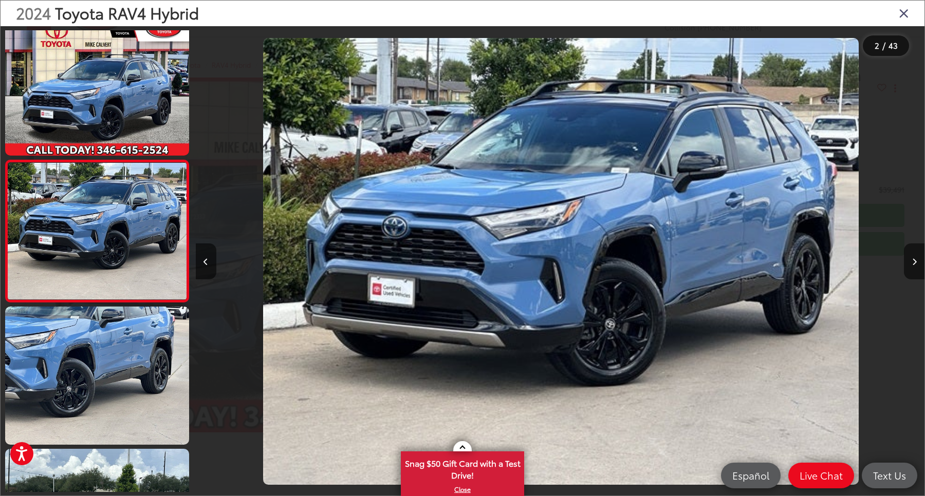
click at [907, 11] on icon "Close gallery" at bounding box center [903, 12] width 10 height 13
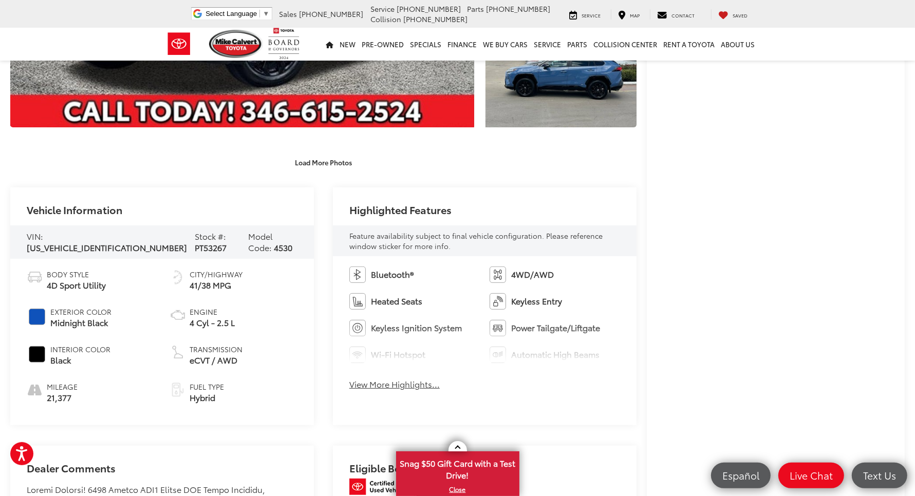
scroll to position [385, 0]
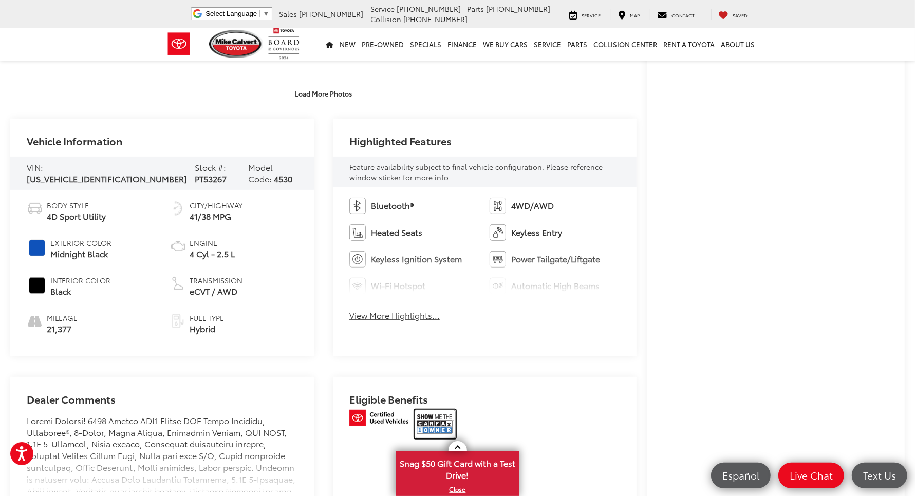
click at [443, 410] on img at bounding box center [435, 424] width 41 height 29
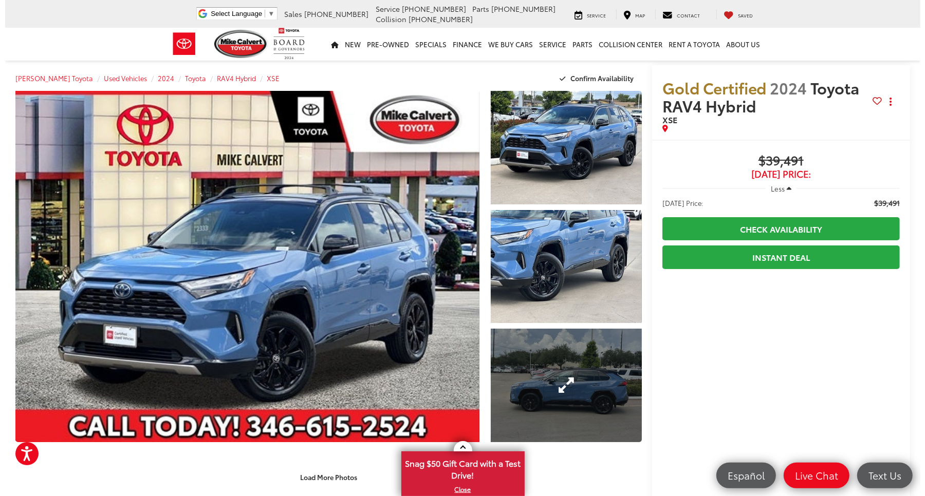
scroll to position [0, 0]
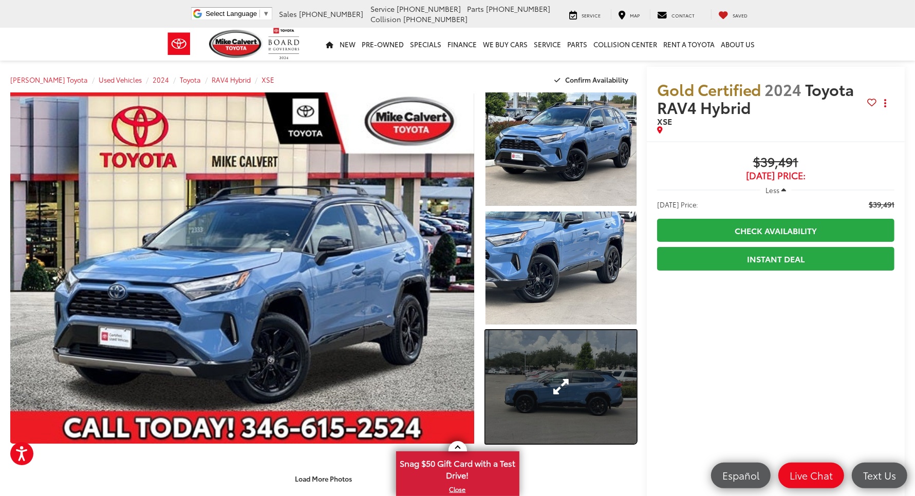
click at [593, 357] on link "Expand Photo 3" at bounding box center [560, 387] width 151 height 114
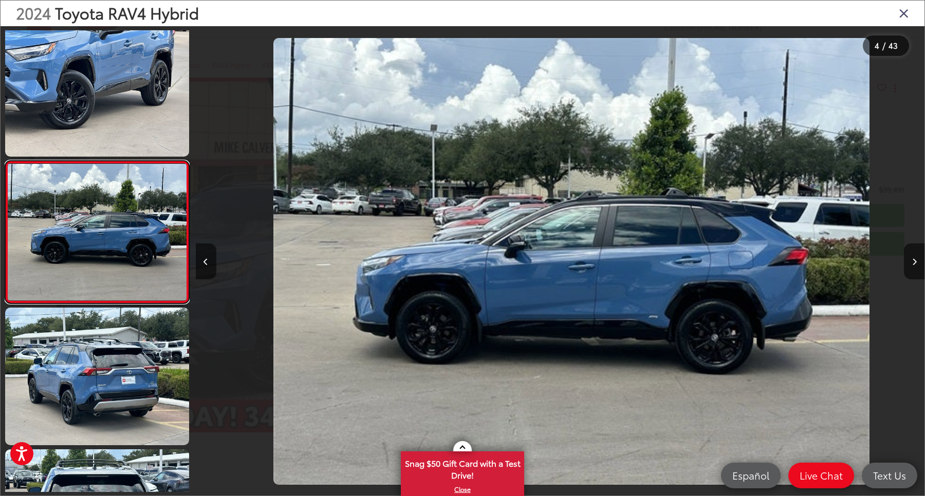
scroll to position [0, 2185]
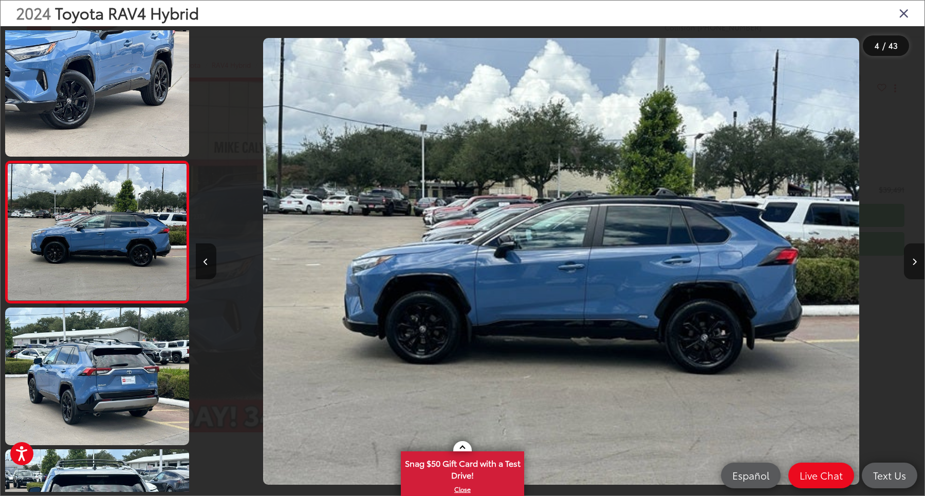
click at [914, 261] on icon "Next image" at bounding box center [914, 261] width 5 height 7
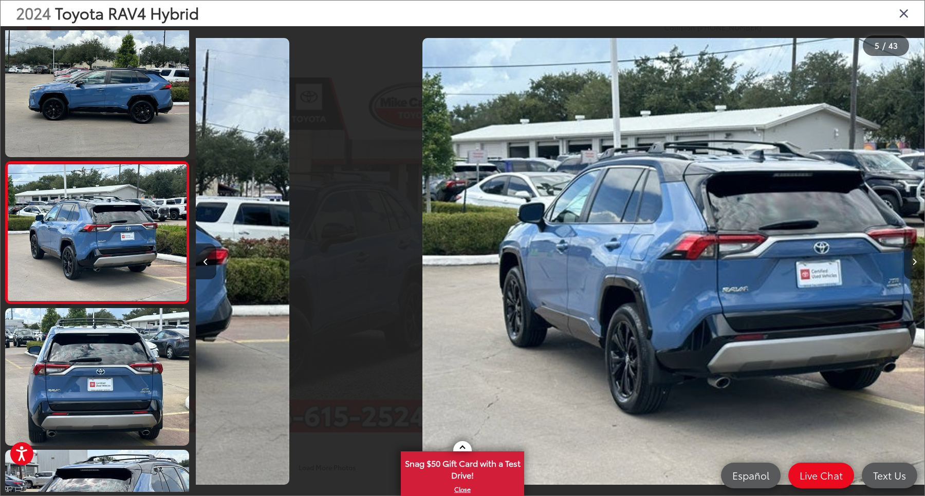
scroll to position [438, 0]
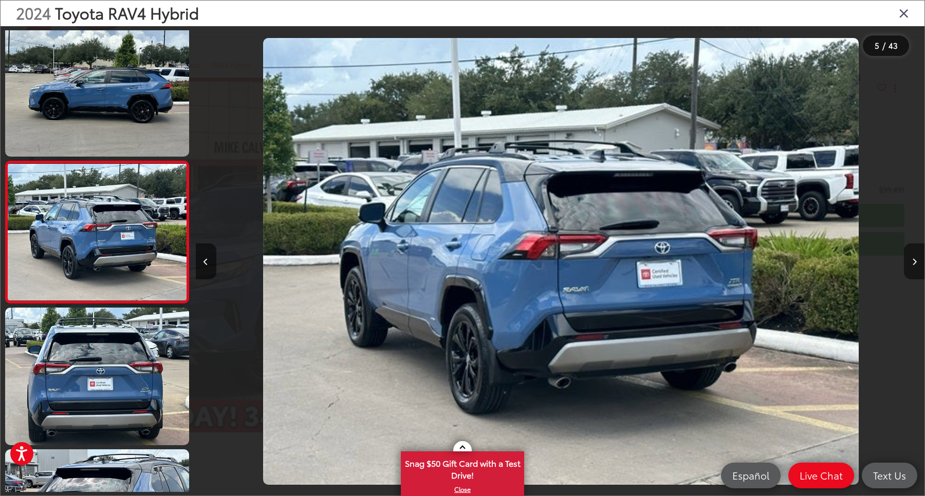
click at [914, 261] on icon "Next image" at bounding box center [914, 261] width 5 height 7
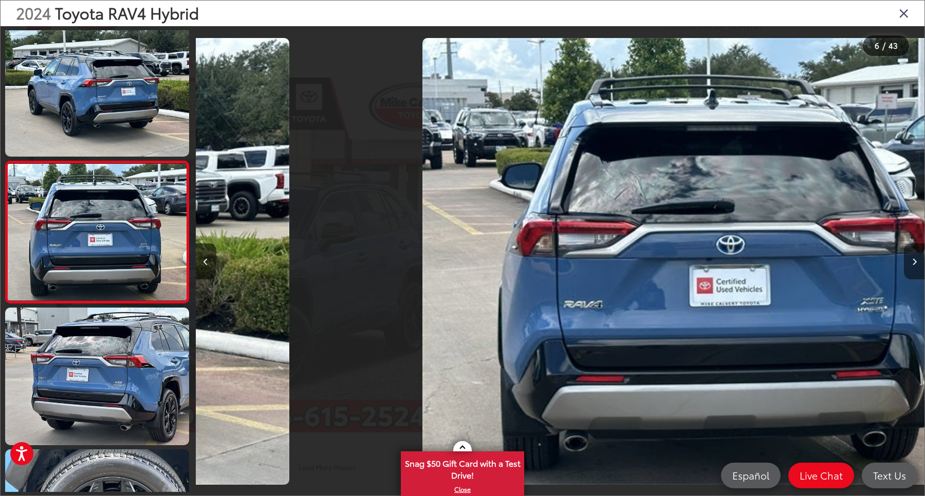
scroll to position [580, 0]
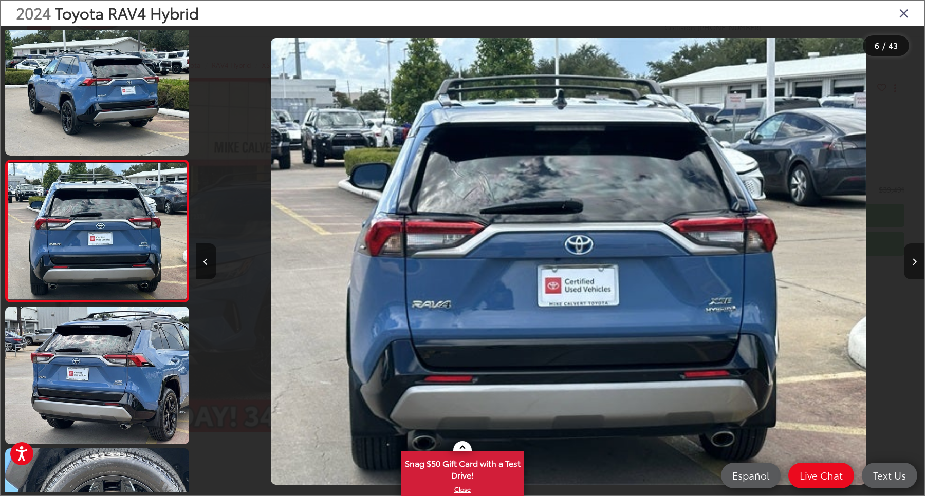
click at [914, 261] on icon "Next image" at bounding box center [914, 261] width 5 height 7
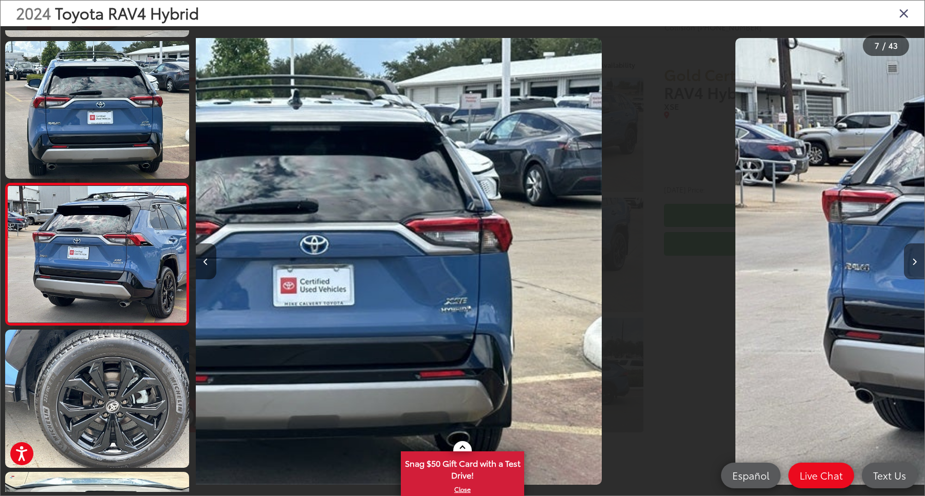
scroll to position [722, 0]
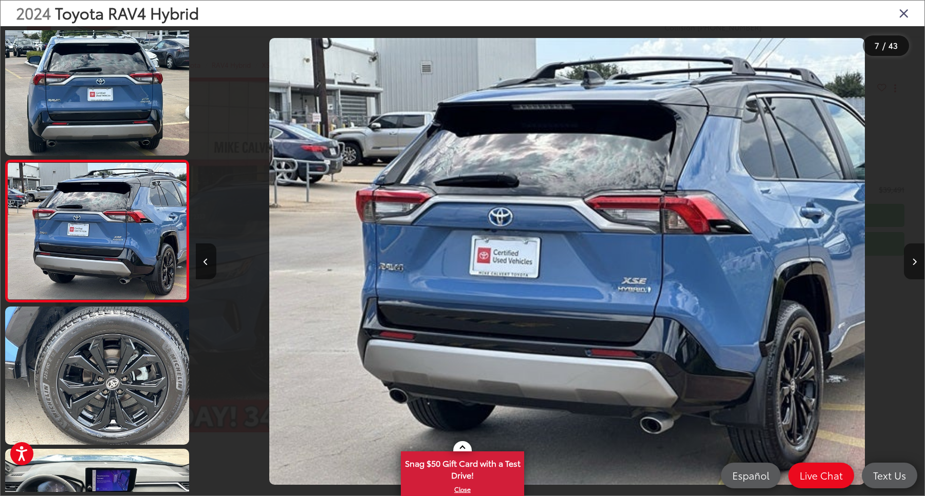
click at [914, 261] on icon "Next image" at bounding box center [914, 261] width 5 height 7
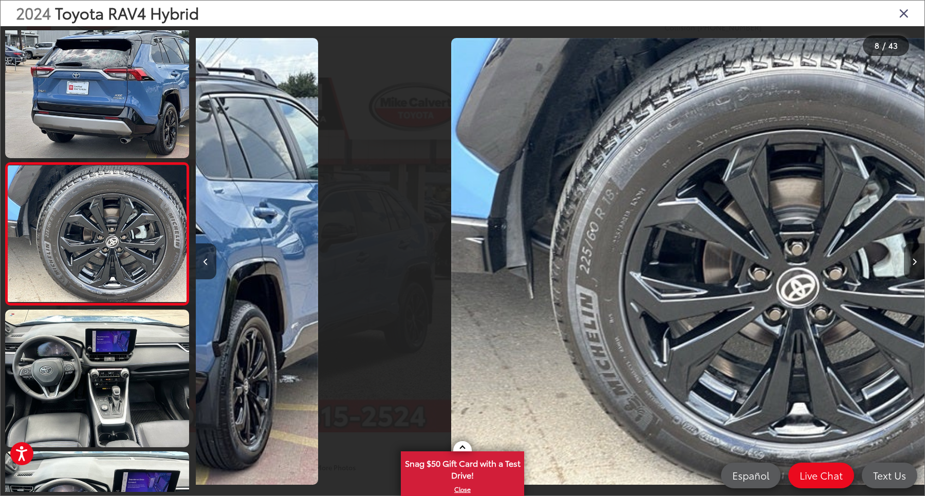
scroll to position [863, 0]
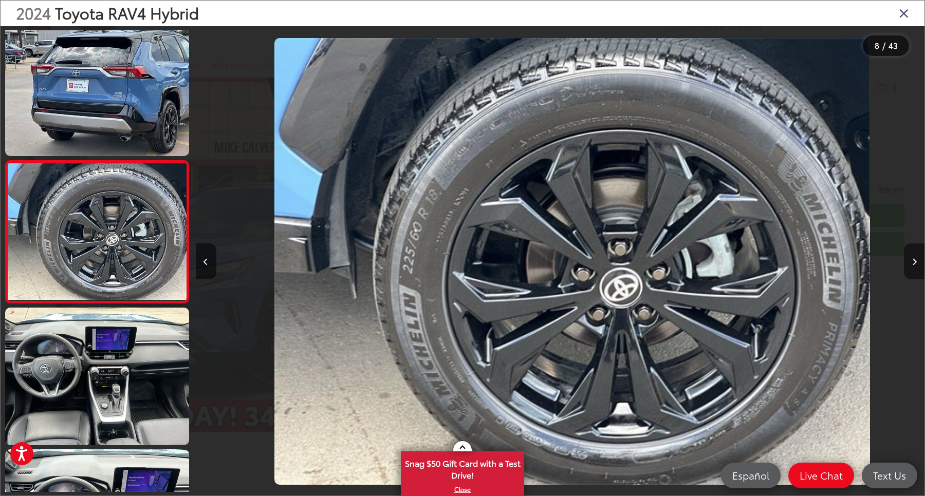
click at [914, 261] on icon "Next image" at bounding box center [914, 261] width 5 height 7
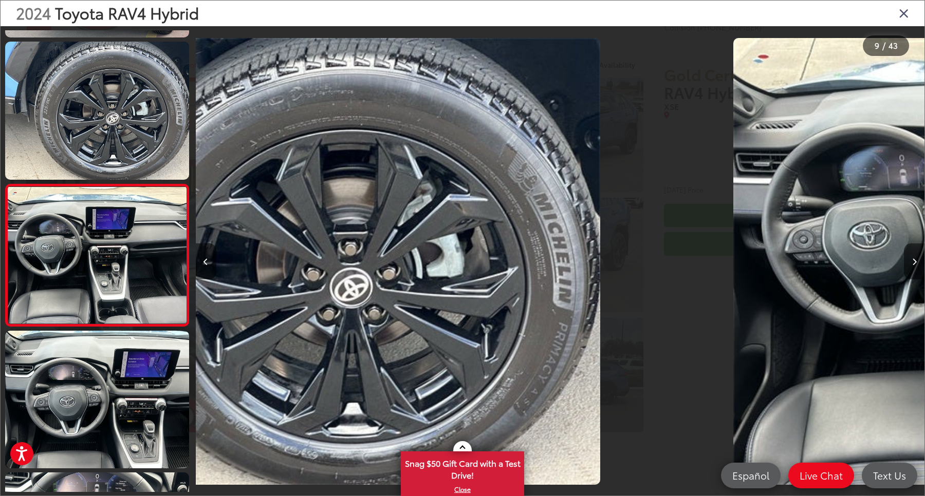
scroll to position [1005, 0]
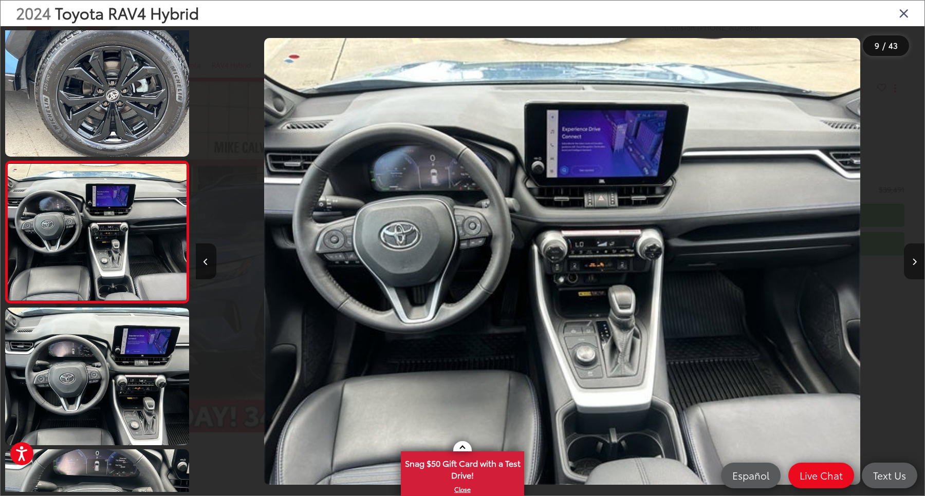
click at [914, 261] on icon "Next image" at bounding box center [914, 261] width 5 height 7
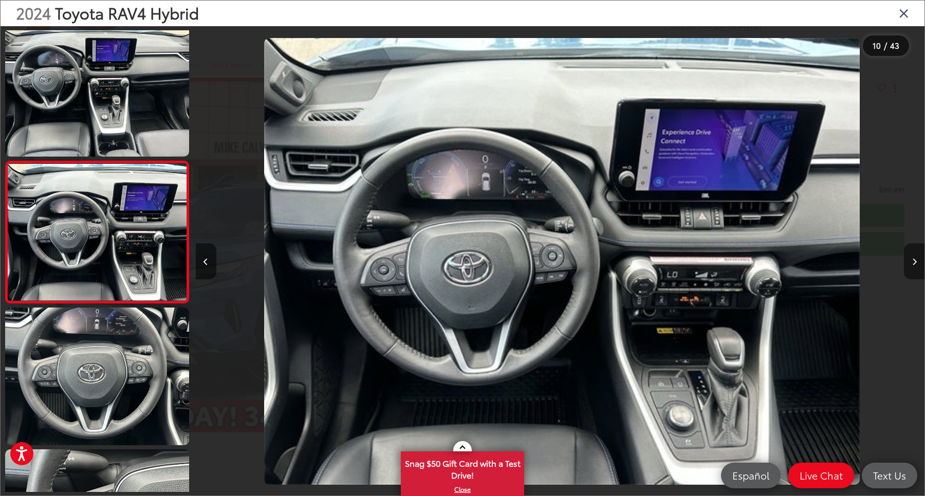
click at [914, 261] on icon "Next image" at bounding box center [914, 261] width 5 height 7
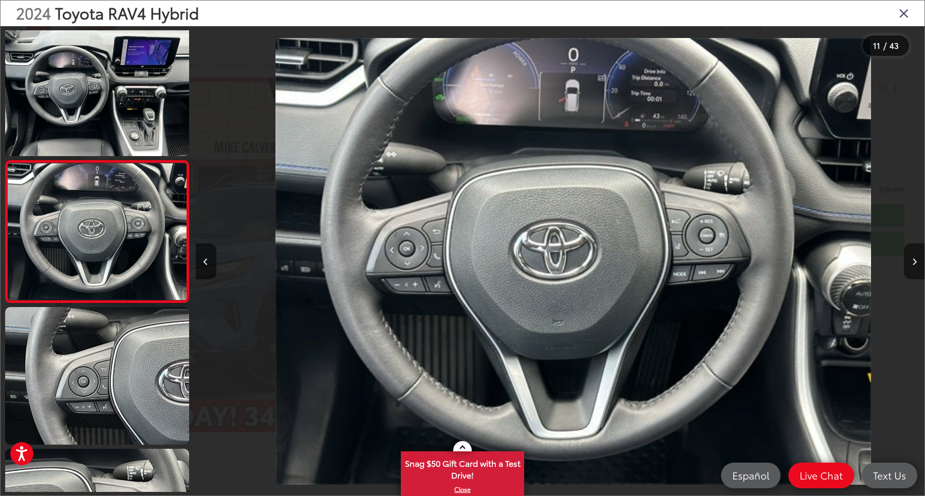
click at [914, 261] on icon "Next image" at bounding box center [914, 261] width 5 height 7
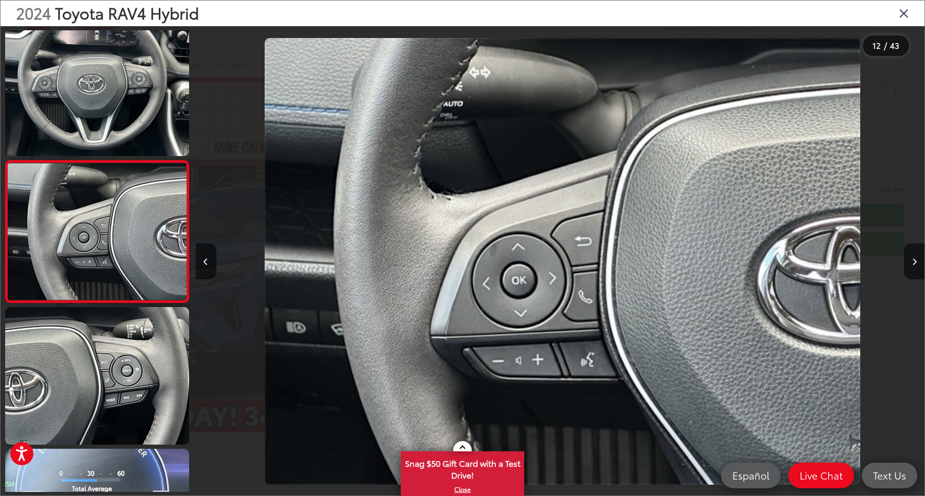
click at [902, 16] on icon "Close gallery" at bounding box center [903, 12] width 10 height 13
